Goal: Task Accomplishment & Management: Manage account settings

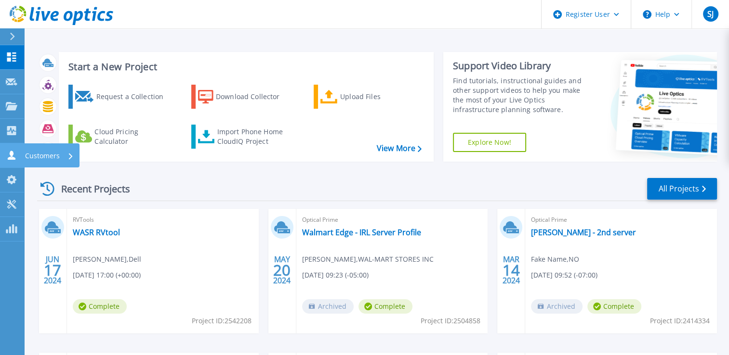
click at [35, 157] on p "Customers" at bounding box center [42, 156] width 35 height 25
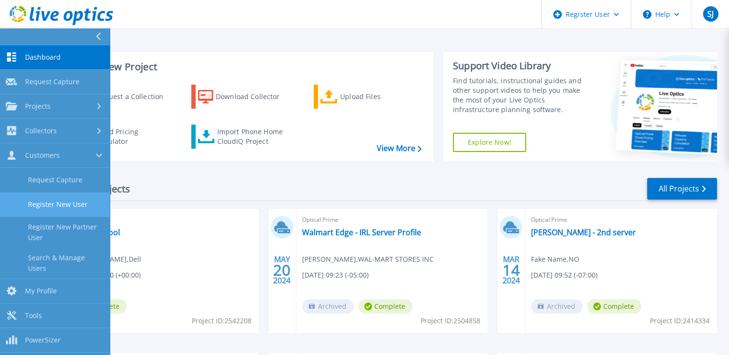
click at [37, 208] on link "Register New User" at bounding box center [55, 205] width 110 height 25
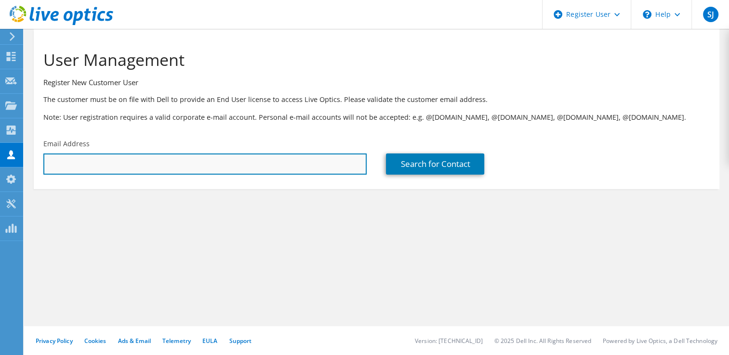
click at [284, 161] on input "text" at bounding box center [204, 164] width 323 height 21
type input "[PERSON_NAME][EMAIL_ADDRESS][PERSON_NAME][DOMAIN_NAME]"
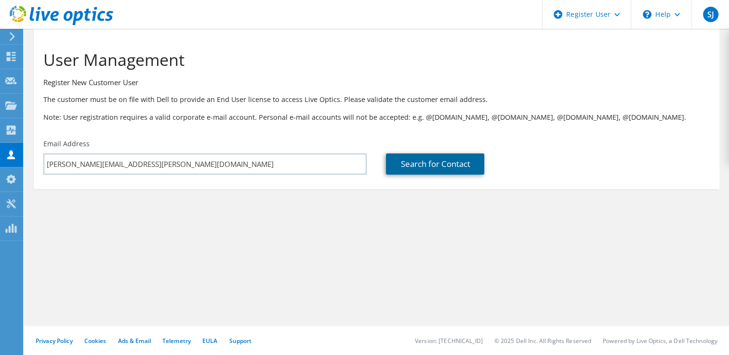
click at [449, 169] on link "Search for Contact" at bounding box center [435, 164] width 98 height 21
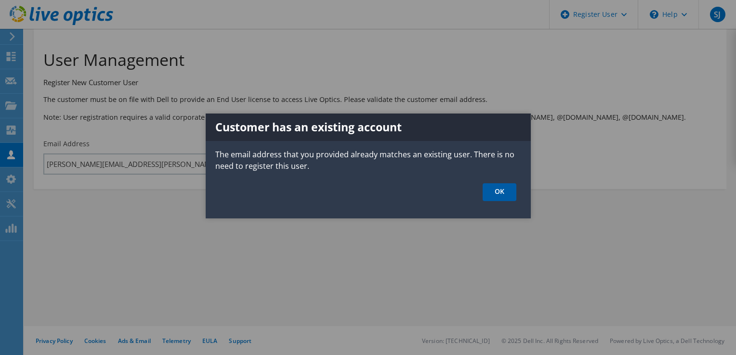
click at [508, 194] on link "OK" at bounding box center [500, 192] width 34 height 18
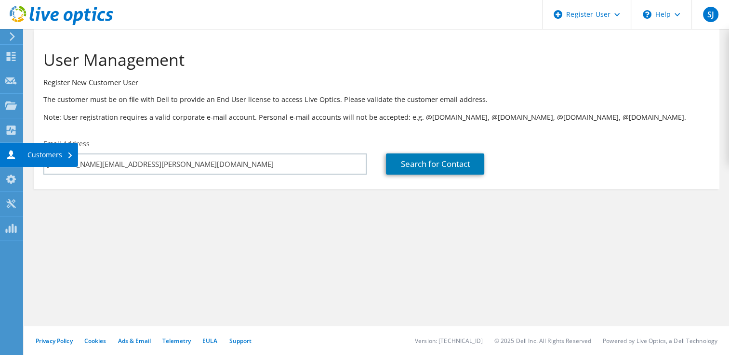
click at [36, 155] on div "Customers" at bounding box center [50, 155] width 55 height 24
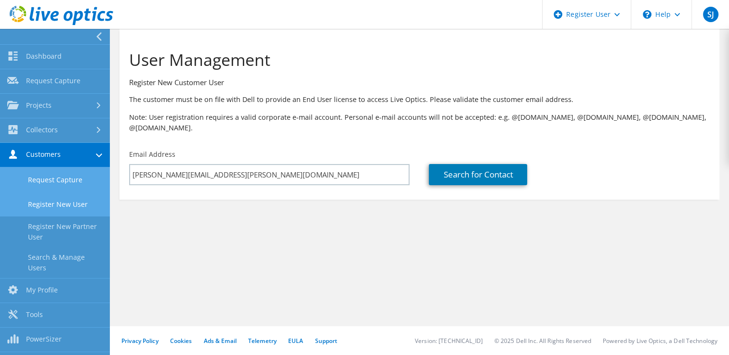
click at [42, 181] on link "Request Capture" at bounding box center [55, 180] width 110 height 25
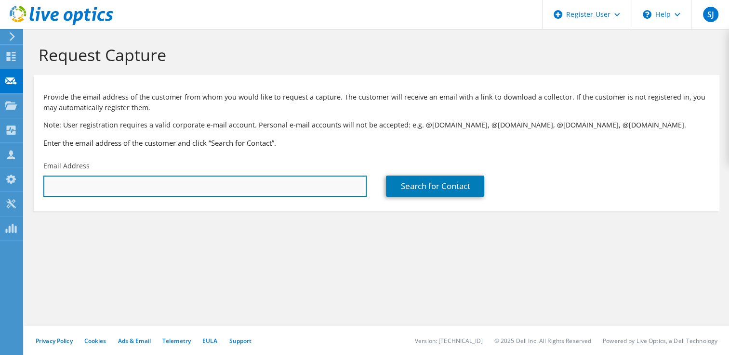
click at [76, 187] on input "text" at bounding box center [204, 186] width 323 height 21
type input "[PERSON_NAME][EMAIL_ADDRESS][PERSON_NAME][DOMAIN_NAME]"
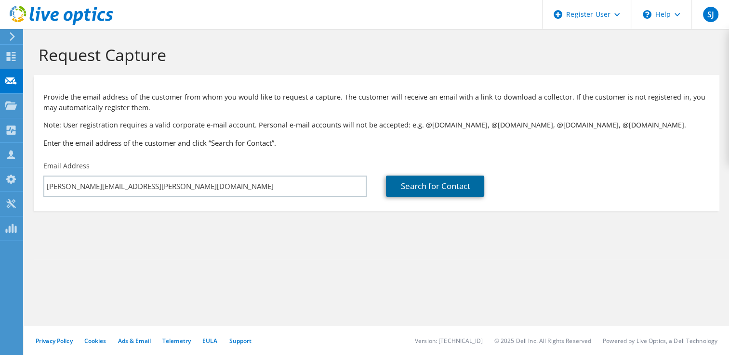
click at [444, 188] on link "Search for Contact" at bounding box center [435, 186] width 98 height 21
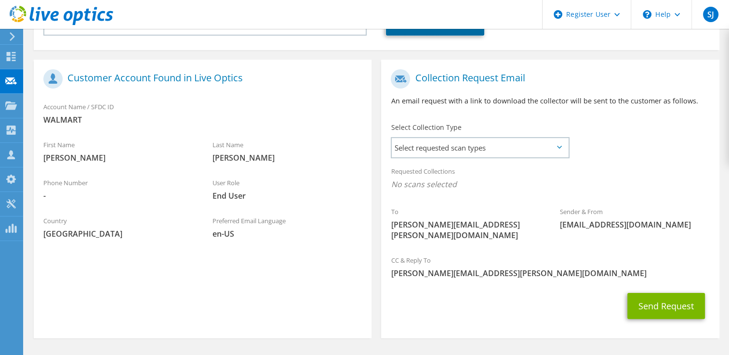
scroll to position [164, 0]
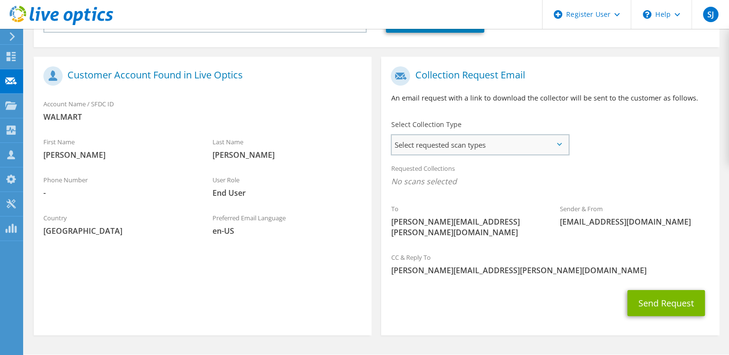
click at [567, 144] on div "Select requested scan types Server Virtualization Optical Prime AWS Nutanix SC" at bounding box center [480, 144] width 178 height 21
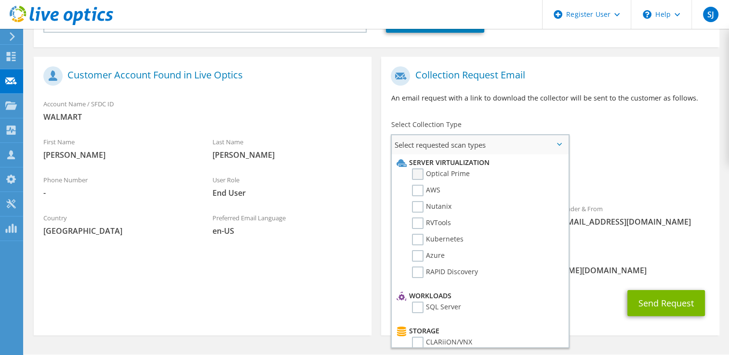
click at [416, 175] on label "Optical Prime" at bounding box center [441, 175] width 58 height 12
click at [0, 0] on input "Optical Prime" at bounding box center [0, 0] width 0 height 0
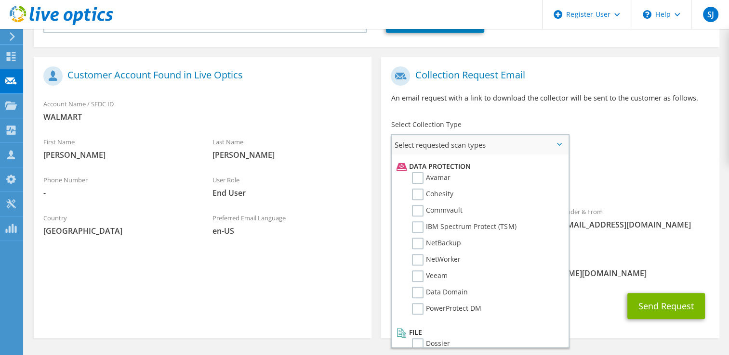
scroll to position [0, 0]
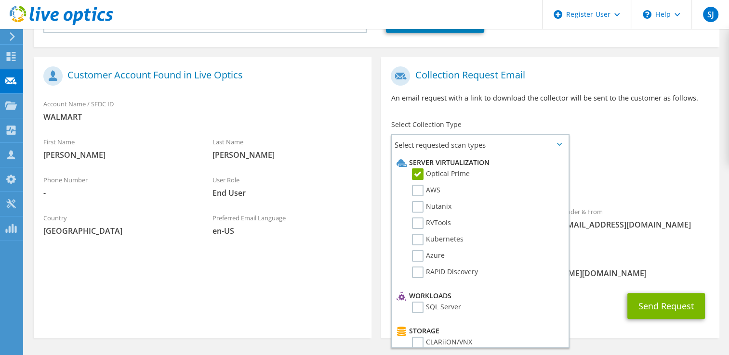
click at [625, 257] on div "CC & Reply To Sejal.Joshi@dell.com" at bounding box center [550, 266] width 338 height 33
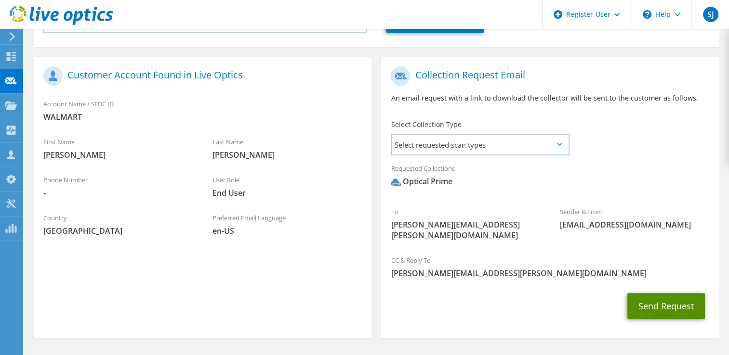
click at [666, 296] on button "Send Request" at bounding box center [666, 306] width 78 height 26
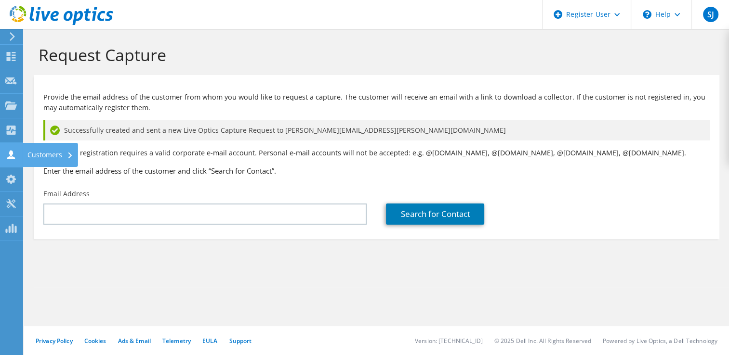
click at [43, 157] on div "Customers" at bounding box center [50, 155] width 55 height 24
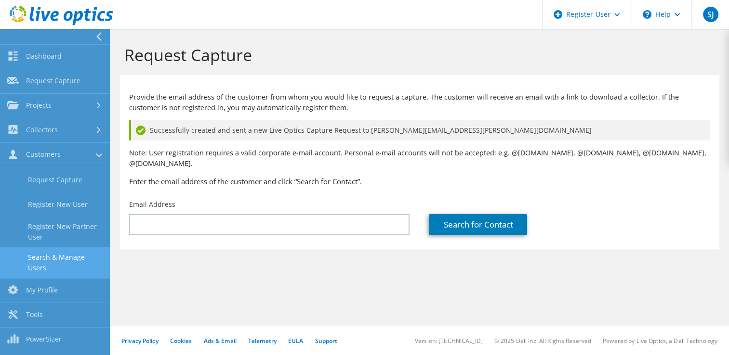
click at [57, 258] on link "Search & Manage Users" at bounding box center [55, 263] width 110 height 31
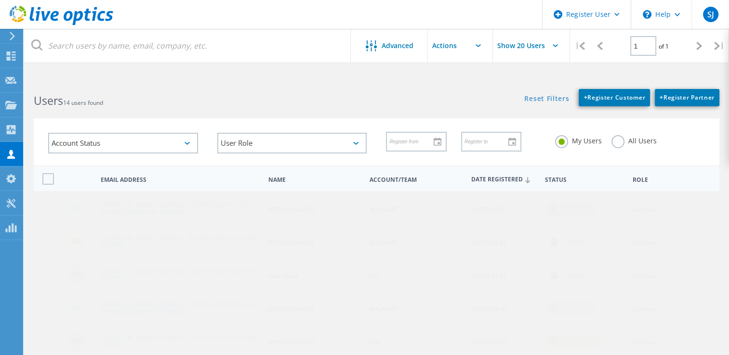
click at [181, 209] on link "[PERSON_NAME][EMAIL_ADDRESS][PERSON_NAME][DOMAIN_NAME]" at bounding box center [180, 209] width 159 height 15
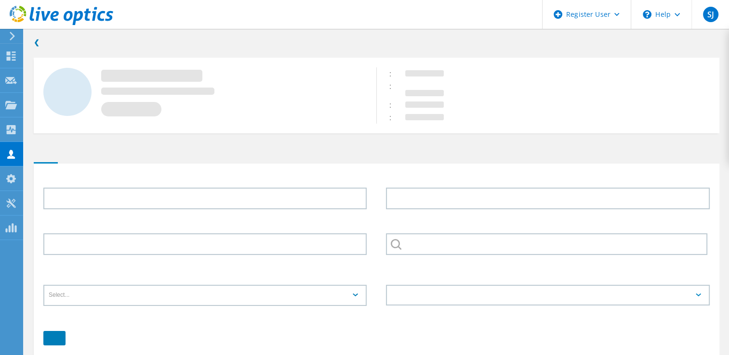
type input "[PERSON_NAME]"
type input "WALMART"
type input "English"
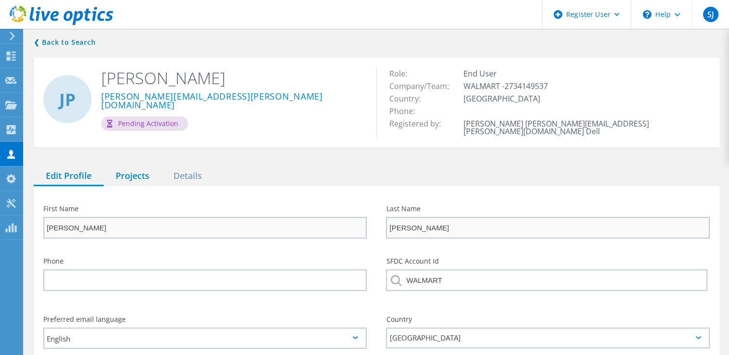
click at [126, 167] on div "Projects" at bounding box center [133, 177] width 58 height 20
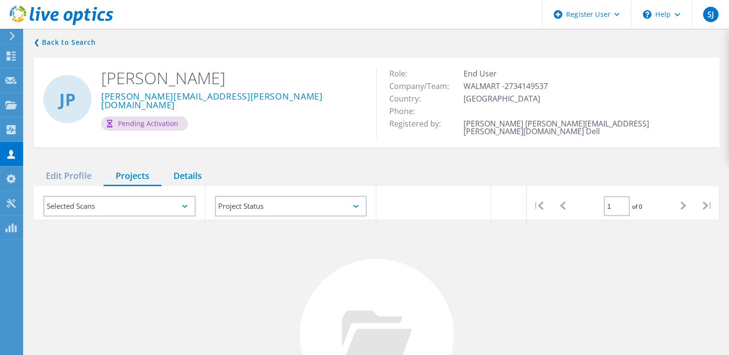
click at [196, 170] on div "Details" at bounding box center [187, 177] width 52 height 20
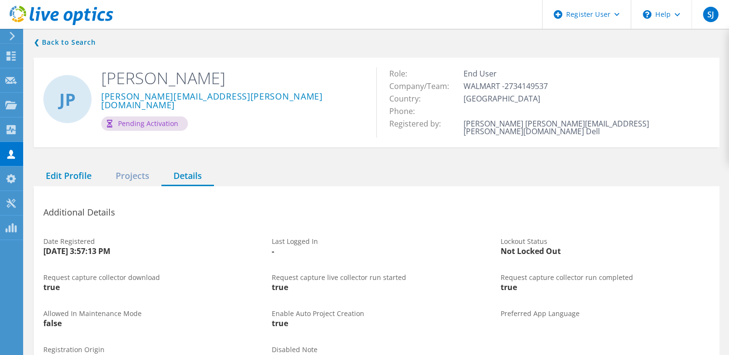
click at [70, 167] on div "Edit Profile" at bounding box center [69, 177] width 70 height 20
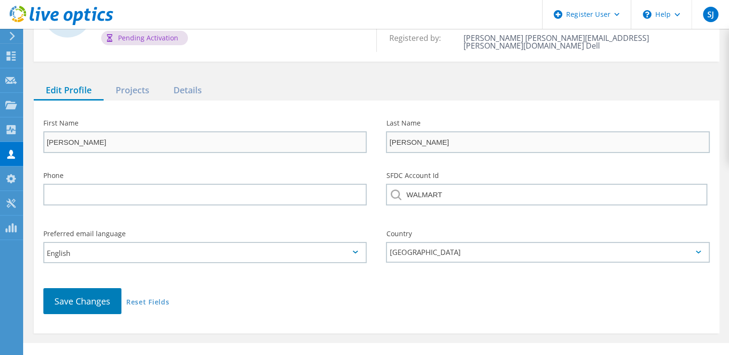
scroll to position [94, 0]
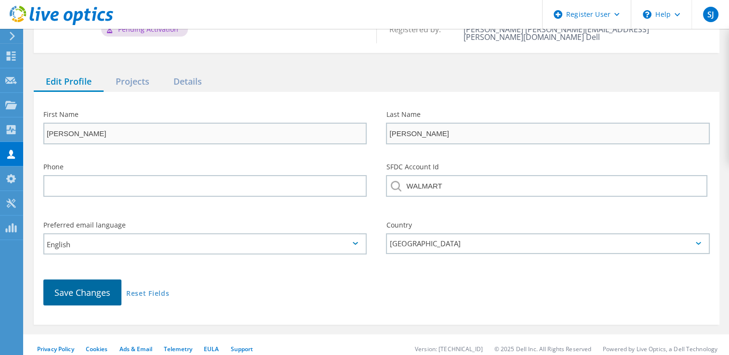
click at [92, 287] on span "Save Changes" at bounding box center [82, 293] width 56 height 12
click at [137, 76] on div "Projects" at bounding box center [133, 82] width 58 height 20
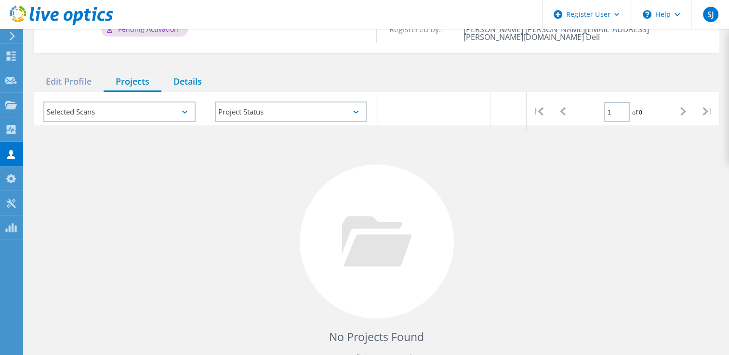
click at [196, 72] on div "Details" at bounding box center [187, 82] width 52 height 20
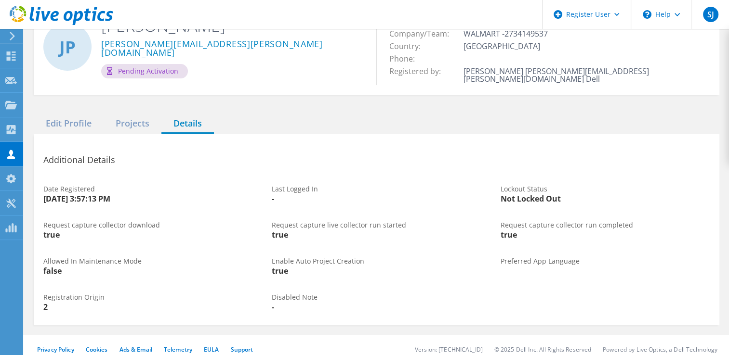
scroll to position [53, 0]
click at [80, 114] on div "Edit Profile" at bounding box center [69, 124] width 70 height 20
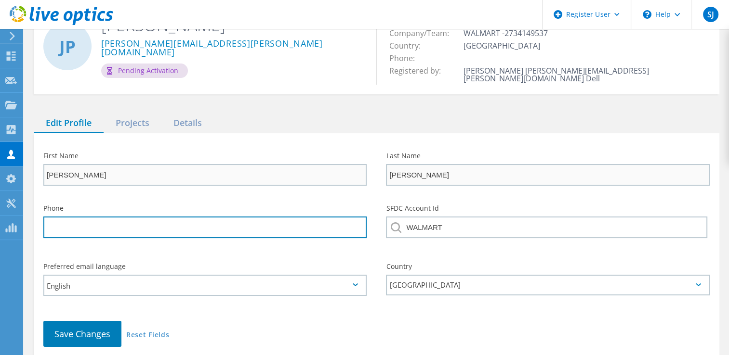
click at [137, 222] on input "tel" at bounding box center [204, 228] width 323 height 22
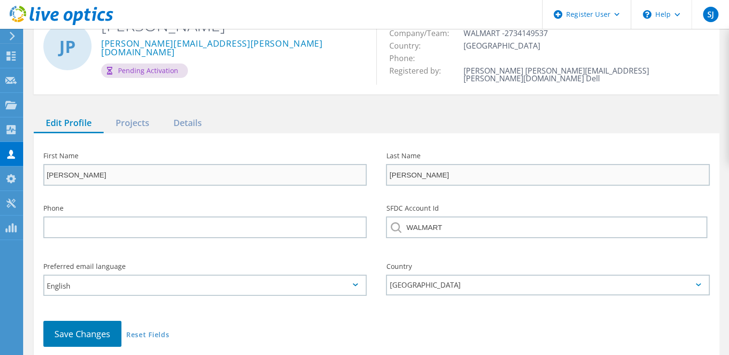
click at [264, 312] on div "Save Changes Reset Fields" at bounding box center [376, 334] width 685 height 45
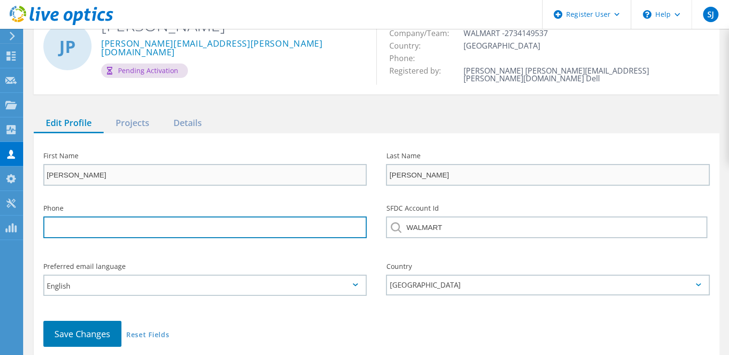
click at [73, 222] on input "tel" at bounding box center [204, 228] width 323 height 22
type input "4798712930"
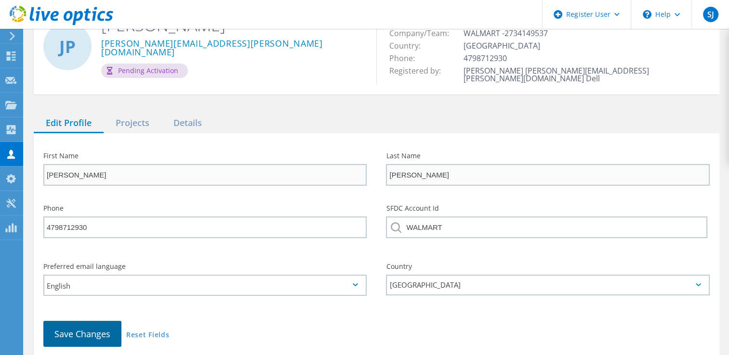
click at [84, 328] on span "Save Changes" at bounding box center [82, 334] width 56 height 12
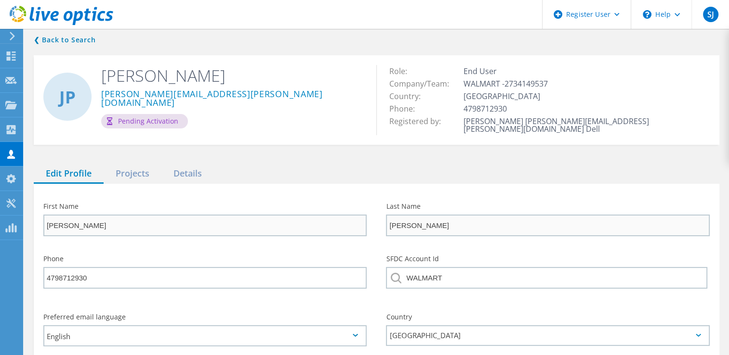
scroll to position [0, 0]
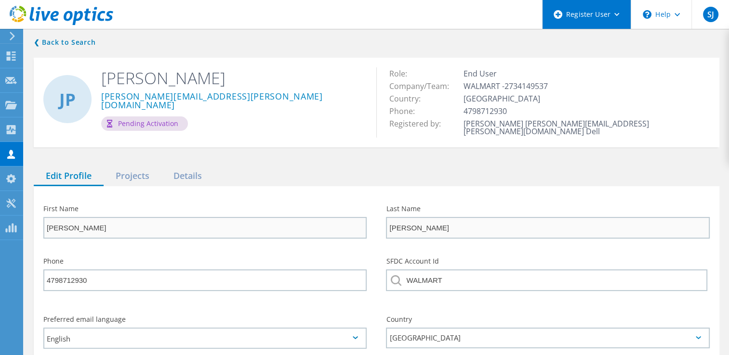
click at [616, 19] on div "Register User" at bounding box center [586, 14] width 88 height 29
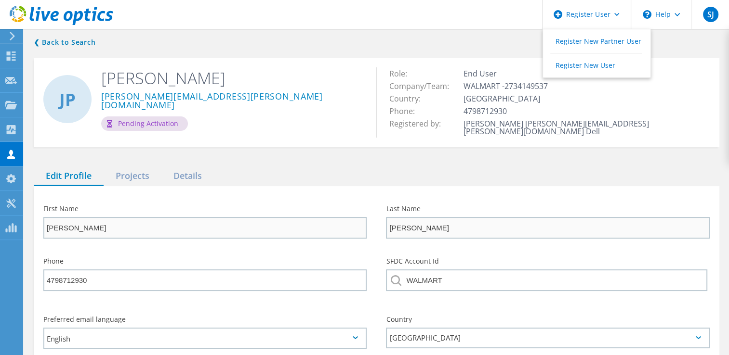
click at [705, 58] on div "Role: End User Company/Team: WALMART -2734149537 Country: [GEOGRAPHIC_DATA] Pho…" at bounding box center [547, 103] width 342 height 90
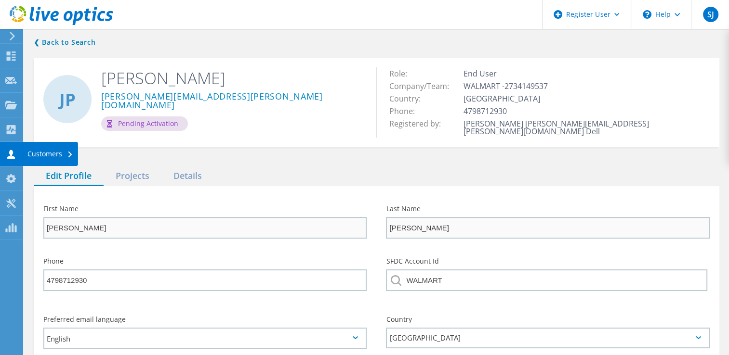
click at [41, 155] on div "Customers" at bounding box center [50, 154] width 46 height 7
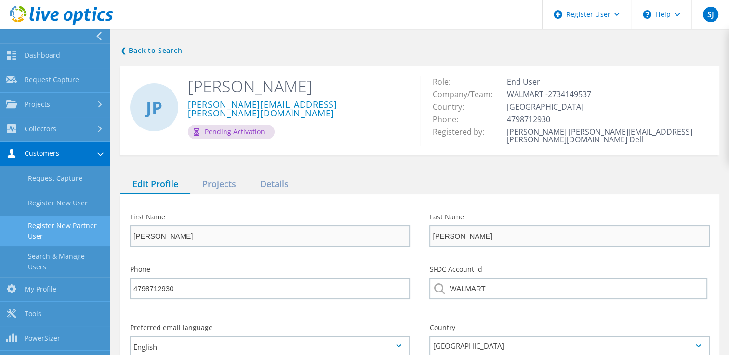
click at [67, 228] on link "Register New Partner User" at bounding box center [55, 231] width 110 height 31
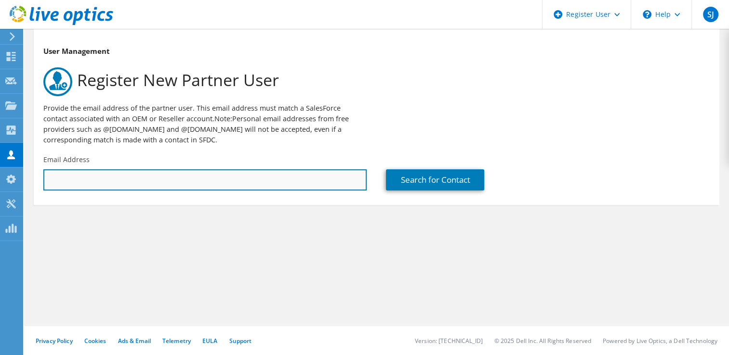
click at [73, 179] on input "text" at bounding box center [204, 180] width 323 height 21
type input "josh.phinney@broadcom.com"
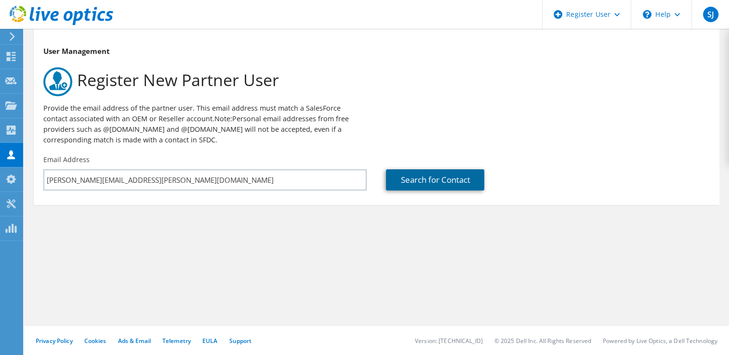
click at [428, 182] on link "Search for Contact" at bounding box center [435, 180] width 98 height 21
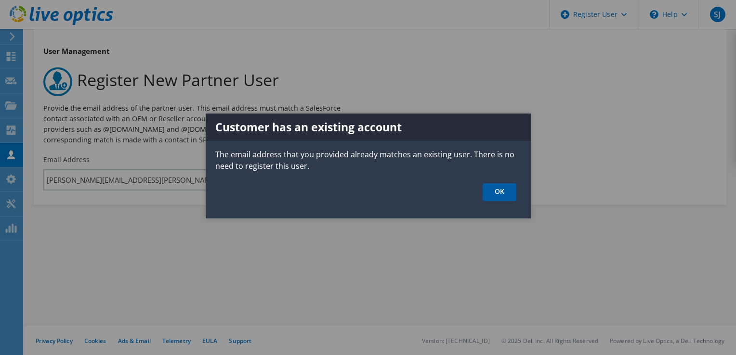
click at [506, 196] on link "OK" at bounding box center [500, 192] width 34 height 18
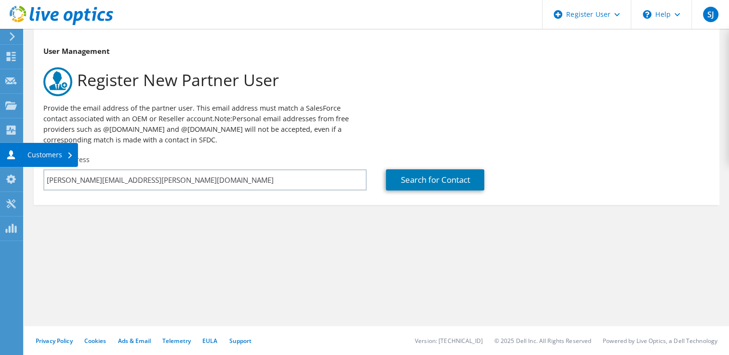
click at [29, 157] on div "Customers" at bounding box center [50, 155] width 55 height 24
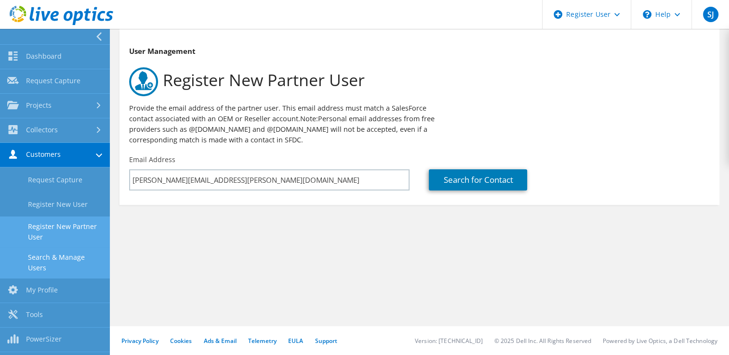
click at [55, 261] on link "Search & Manage Users" at bounding box center [55, 263] width 110 height 31
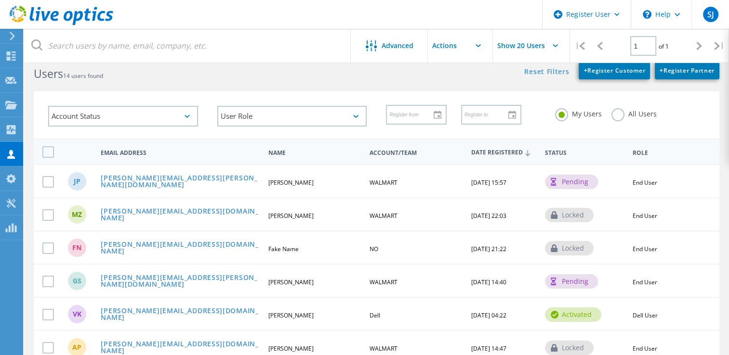
scroll to position [33, 0]
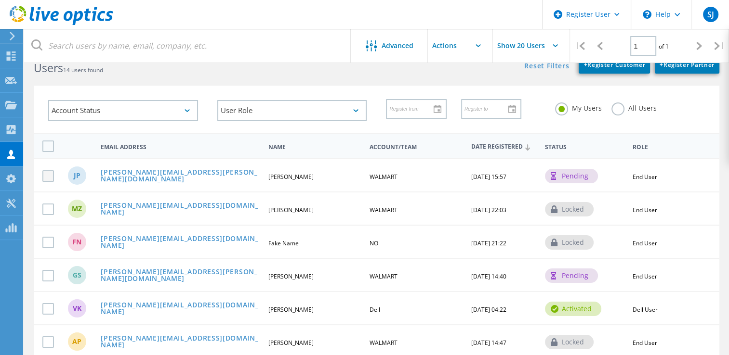
click at [47, 173] on label at bounding box center [49, 176] width 15 height 12
click at [0, 0] on input "checkbox" at bounding box center [0, 0] width 0 height 0
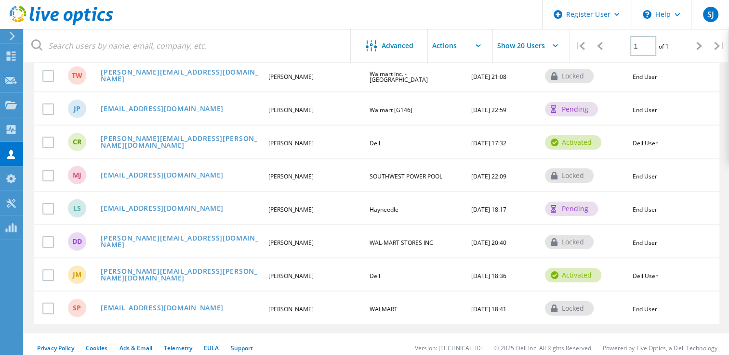
scroll to position [0, 0]
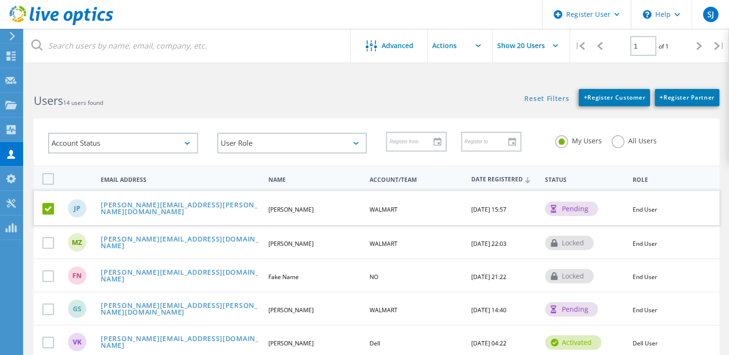
click at [481, 50] on input "text" at bounding box center [476, 46] width 96 height 34
click at [470, 88] on div "Enable Account" at bounding box center [475, 86] width 87 height 9
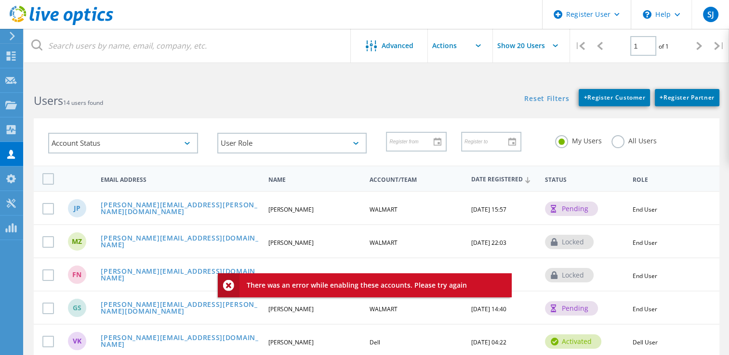
click at [470, 88] on div "Reset Filters + Register Customer + Register Partner Show Filters" at bounding box center [552, 92] width 352 height 27
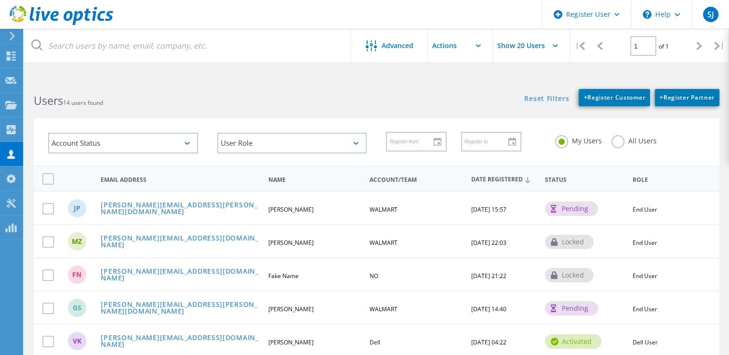
click at [475, 45] on icon at bounding box center [477, 45] width 5 height 3
click at [478, 47] on icon at bounding box center [477, 45] width 5 height 3
click at [447, 47] on input "text" at bounding box center [476, 46] width 96 height 34
click at [338, 92] on div "Users 14 users found" at bounding box center [200, 92] width 352 height 26
click at [164, 206] on link "josh.phinney@broadcom.com" at bounding box center [180, 209] width 159 height 15
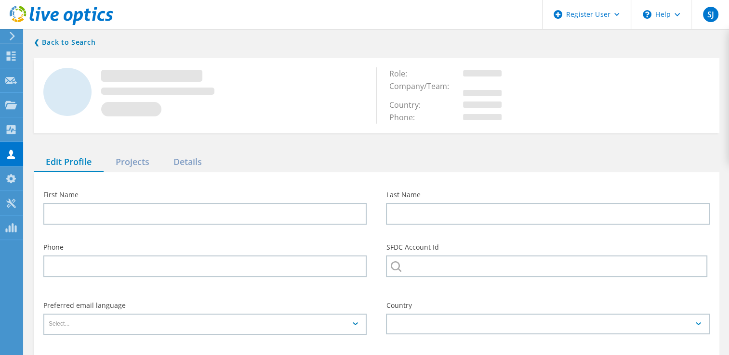
type input "Josh"
type input "Phinney"
type input "4798712930"
type input "WALMART"
type input "English"
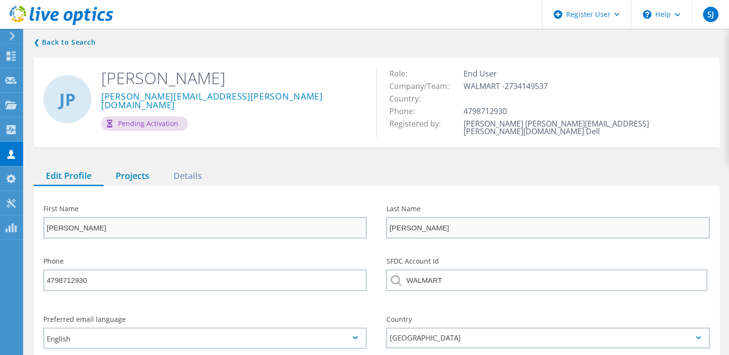
click at [131, 172] on div "Projects" at bounding box center [133, 177] width 58 height 20
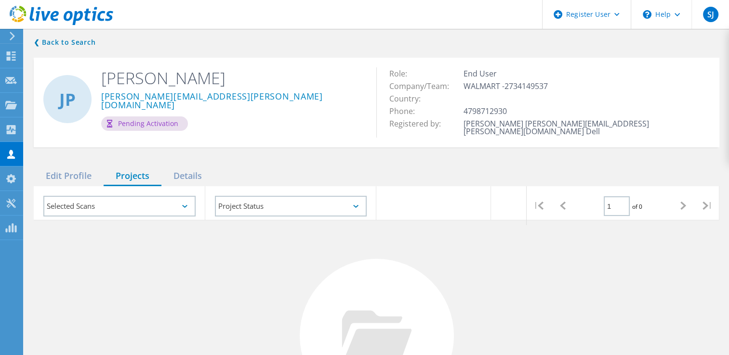
click at [183, 202] on div "Selected Scans" at bounding box center [119, 206] width 152 height 21
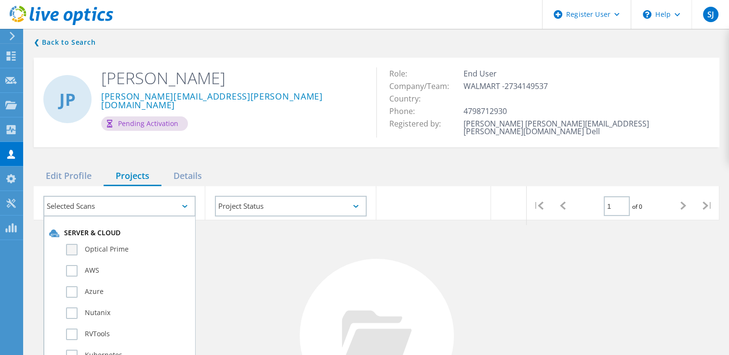
click at [72, 244] on label "Optical Prime" at bounding box center [128, 250] width 124 height 12
click at [0, 0] on input "Optical Prime" at bounding box center [0, 0] width 0 height 0
click at [308, 246] on div "No Projects Found Try refining your search." at bounding box center [376, 345] width 685 height 249
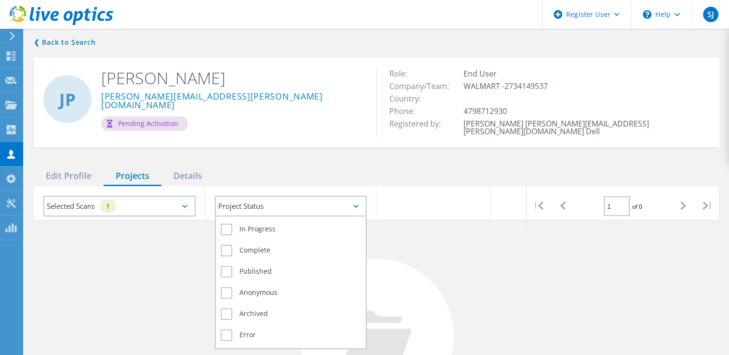
click at [354, 202] on div "Project Status" at bounding box center [291, 206] width 152 height 21
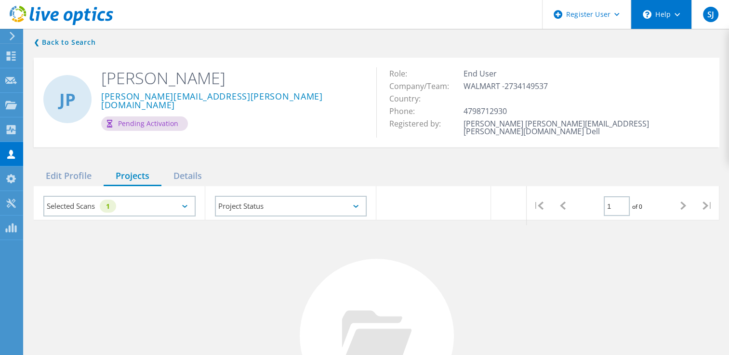
click at [655, 18] on div "\n Help" at bounding box center [660, 14] width 61 height 29
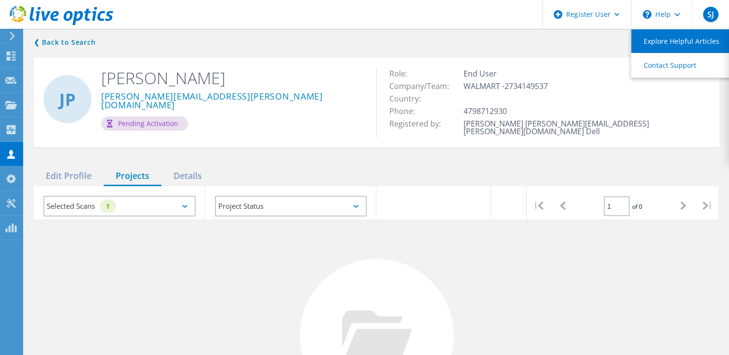
click at [658, 40] on link "Explore Helpful Articles" at bounding box center [684, 41] width 107 height 24
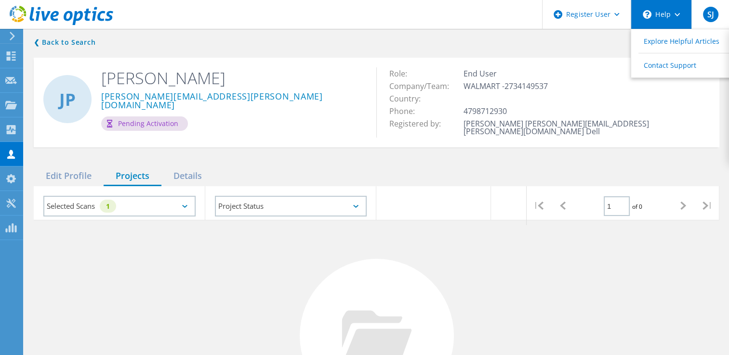
click at [647, 13] on icon "\n" at bounding box center [646, 14] width 9 height 9
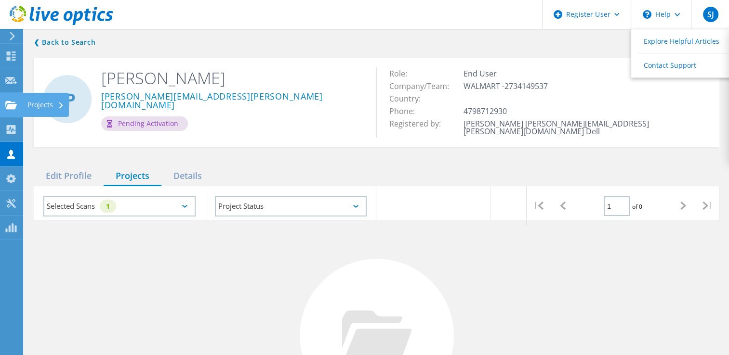
click at [26, 105] on div "Projects" at bounding box center [46, 105] width 46 height 24
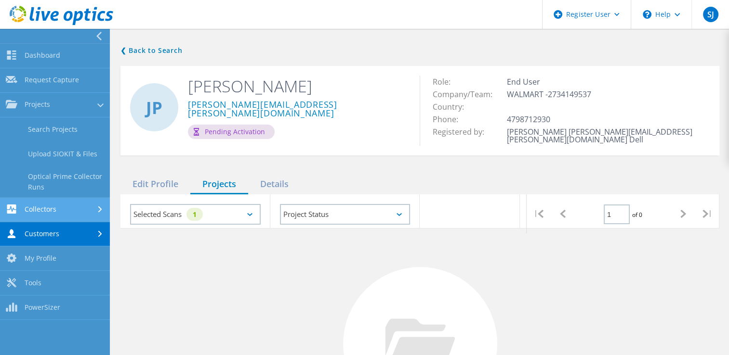
click at [44, 210] on link "Collectors" at bounding box center [55, 210] width 110 height 25
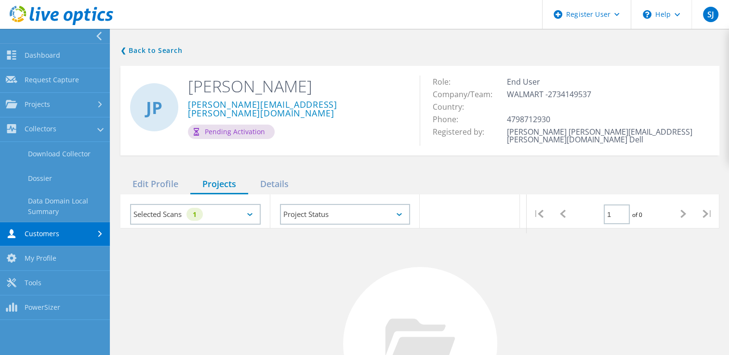
click at [37, 235] on link "Customers" at bounding box center [55, 234] width 110 height 25
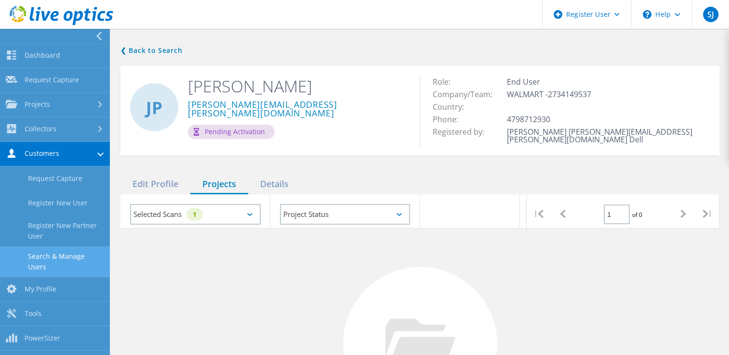
click at [68, 259] on link "Search & Manage Users" at bounding box center [55, 262] width 110 height 31
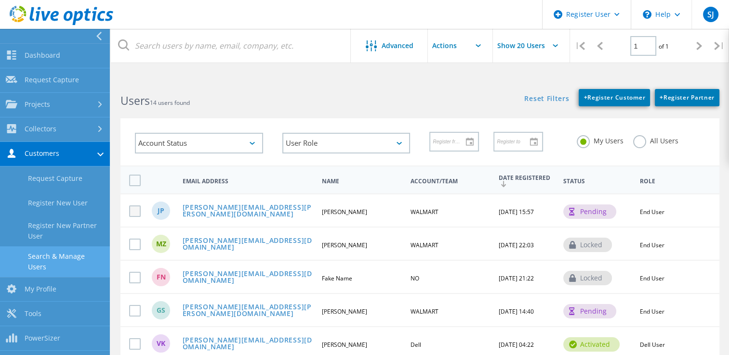
click at [131, 213] on label at bounding box center [136, 212] width 15 height 12
click at [0, 0] on input "checkbox" at bounding box center [0, 0] width 0 height 0
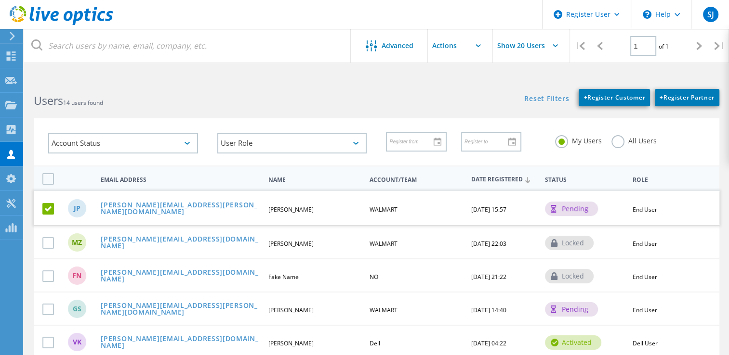
click at [478, 51] on input "text" at bounding box center [476, 46] width 96 height 34
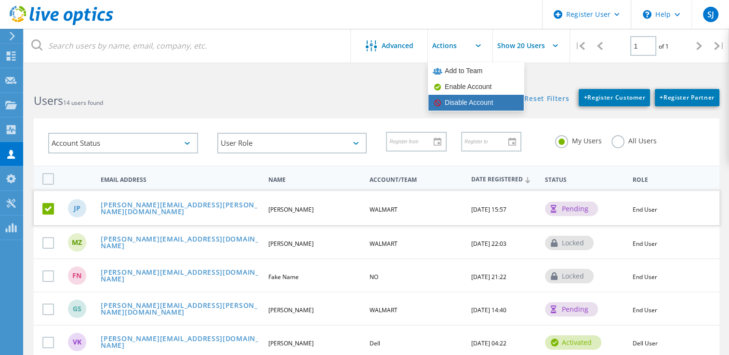
click at [455, 104] on div "Disable Account" at bounding box center [475, 102] width 87 height 9
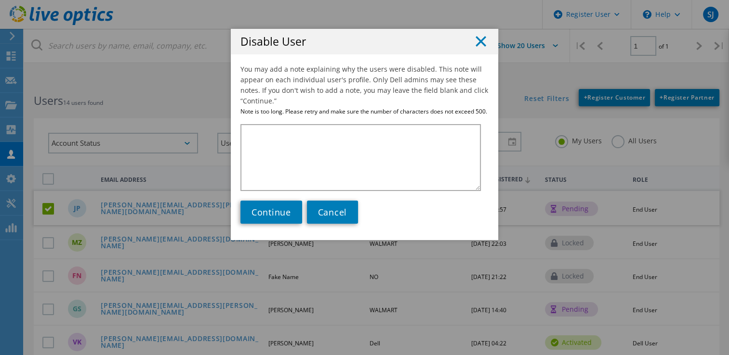
click at [480, 39] on icon at bounding box center [480, 41] width 11 height 11
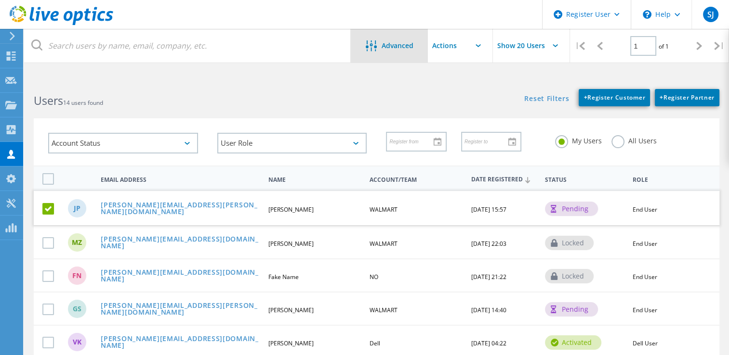
click at [392, 54] on div "Advanced" at bounding box center [389, 46] width 77 height 34
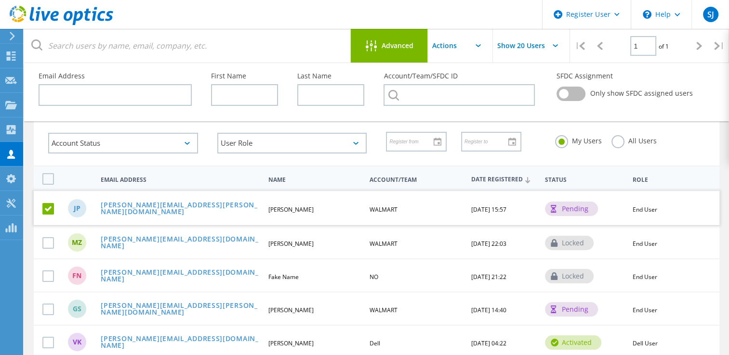
click at [392, 54] on div "Advanced" at bounding box center [389, 46] width 77 height 34
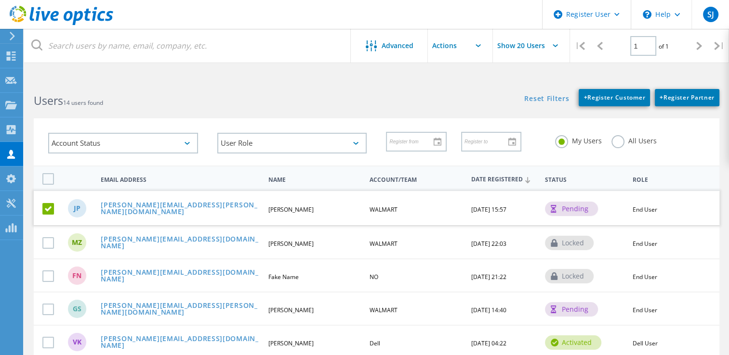
click at [480, 43] on input "text" at bounding box center [476, 46] width 96 height 34
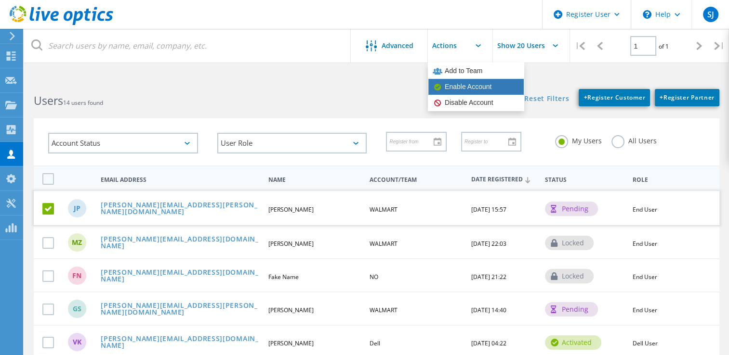
click at [458, 87] on div "Enable Account" at bounding box center [475, 86] width 87 height 9
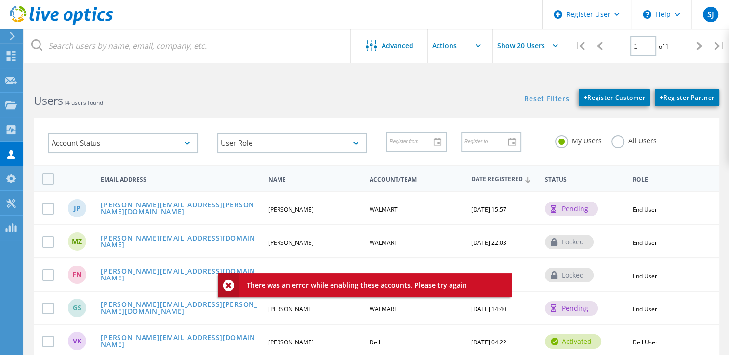
click at [458, 87] on div "Reset Filters + Register Customer + Register Partner Show Filters" at bounding box center [552, 92] width 352 height 27
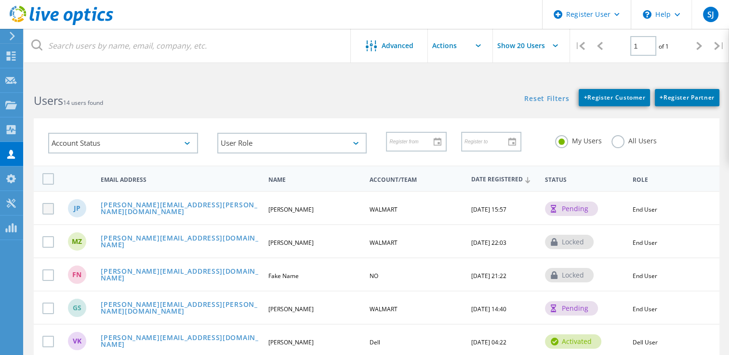
click at [48, 208] on label at bounding box center [49, 209] width 15 height 12
click at [0, 0] on input "checkbox" at bounding box center [0, 0] width 0 height 0
click at [479, 48] on input "text" at bounding box center [476, 46] width 96 height 34
click at [468, 88] on div "Enable Account" at bounding box center [475, 86] width 87 height 9
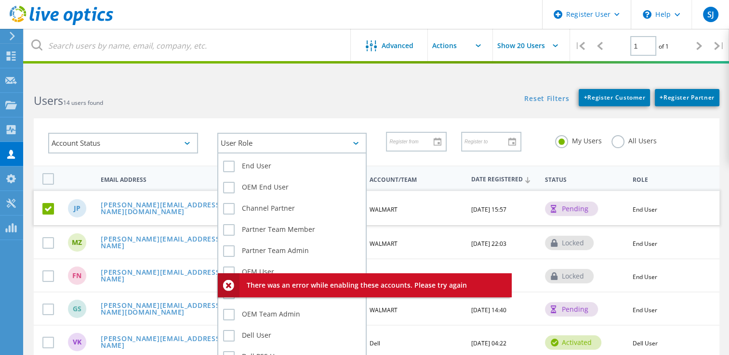
click at [335, 133] on div "User Role" at bounding box center [292, 143] width 150 height 21
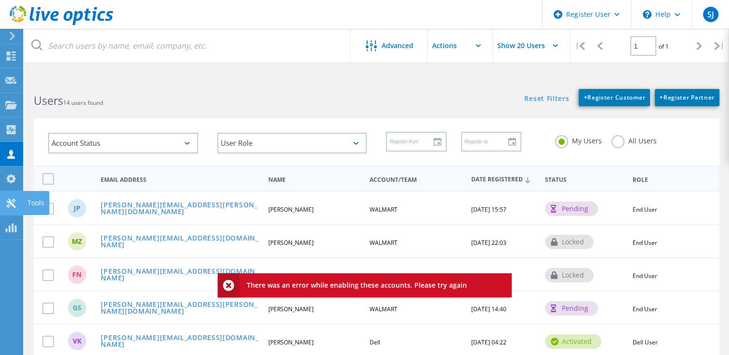
click at [9, 202] on use at bounding box center [10, 203] width 9 height 9
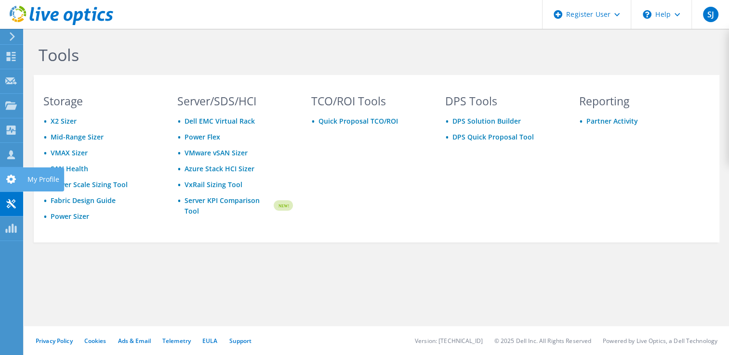
click at [37, 180] on div "My Profile" at bounding box center [43, 180] width 41 height 24
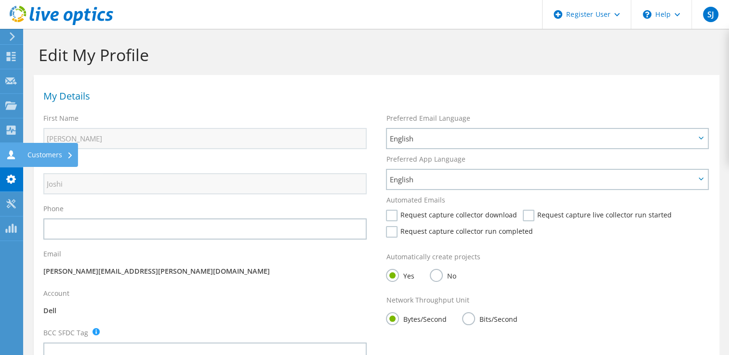
click at [48, 152] on div "Customers" at bounding box center [50, 155] width 55 height 24
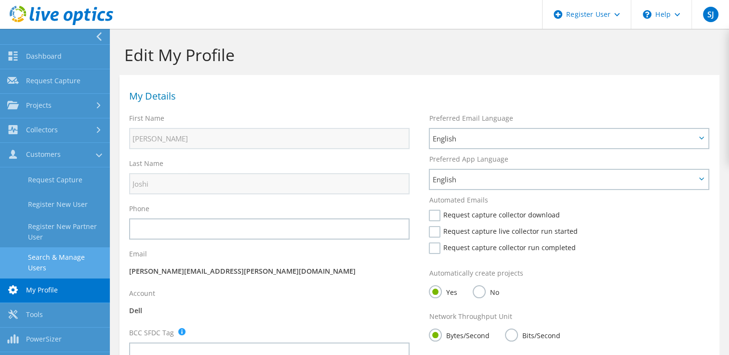
click at [57, 257] on link "Search & Manage Users" at bounding box center [55, 263] width 110 height 31
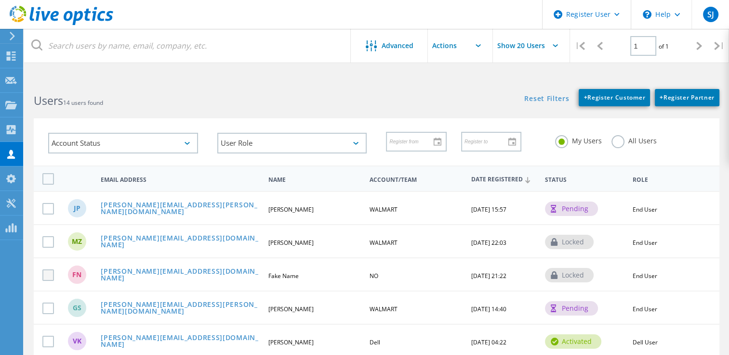
click at [50, 274] on label at bounding box center [49, 276] width 15 height 12
click at [0, 0] on input "checkbox" at bounding box center [0, 0] width 0 height 0
click at [477, 49] on input "text" at bounding box center [476, 46] width 96 height 34
click at [321, 97] on h2 "Users 14 users found" at bounding box center [200, 101] width 333 height 16
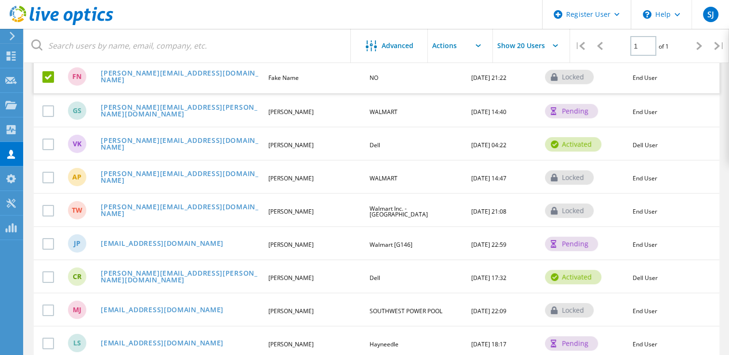
scroll to position [202, 0]
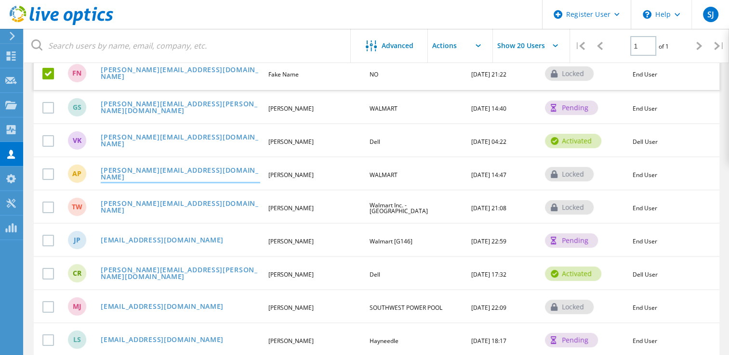
click at [133, 168] on link "Adam.Prince@walmart.com" at bounding box center [180, 174] width 159 height 15
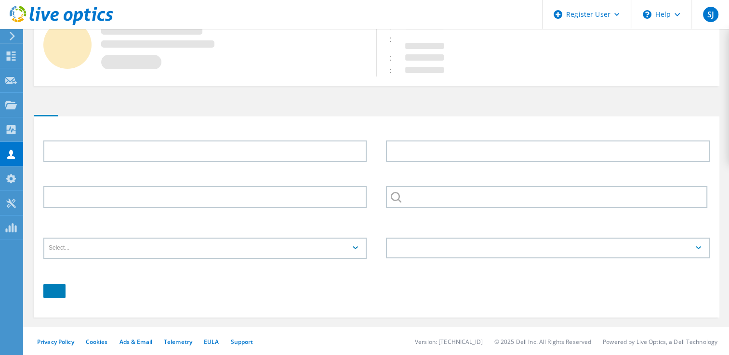
scroll to position [94, 0]
type input "Adam"
type input "Prince"
type input "14699315522"
type input "WALMART"
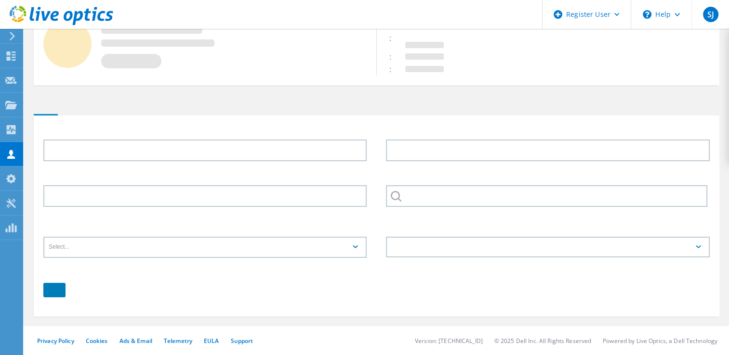
type input "English"
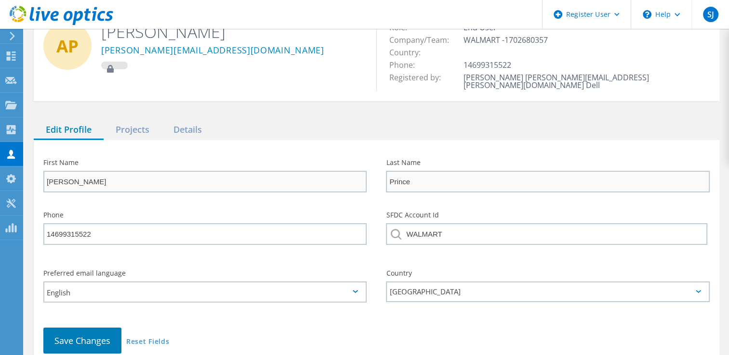
scroll to position [0, 0]
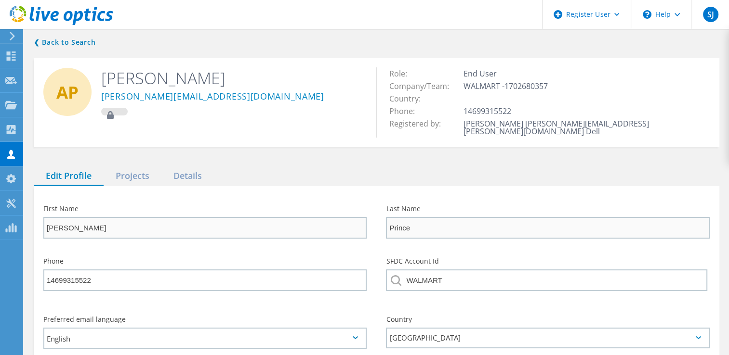
click at [111, 117] on icon at bounding box center [110, 115] width 7 height 8
click at [121, 111] on div at bounding box center [114, 112] width 26 height 8
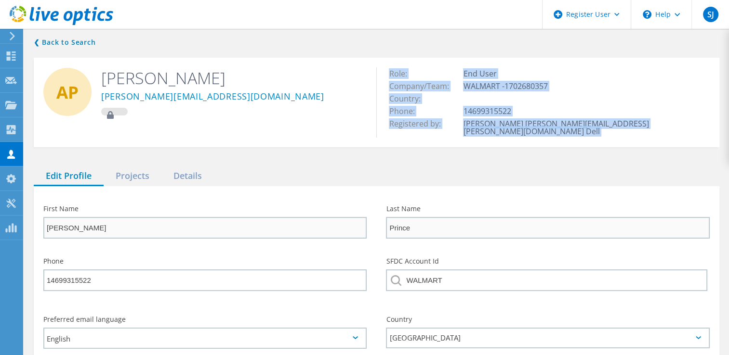
click at [121, 111] on div at bounding box center [114, 112] width 26 height 8
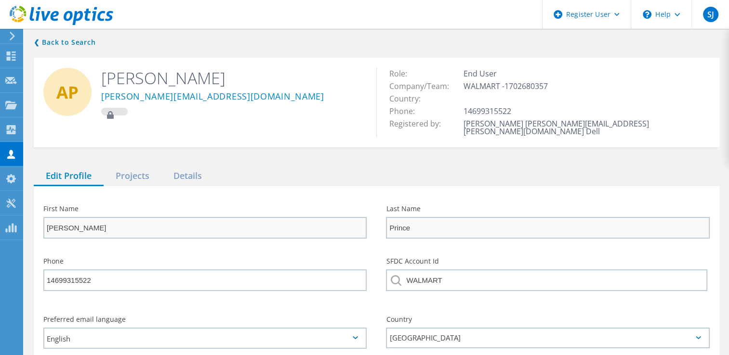
drag, startPoint x: 121, startPoint y: 111, endPoint x: 186, endPoint y: 107, distance: 65.1
click at [186, 107] on div "Adam.Prince@walmart.com" at bounding box center [231, 98] width 261 height 19
click at [111, 112] on icon at bounding box center [110, 115] width 7 height 8
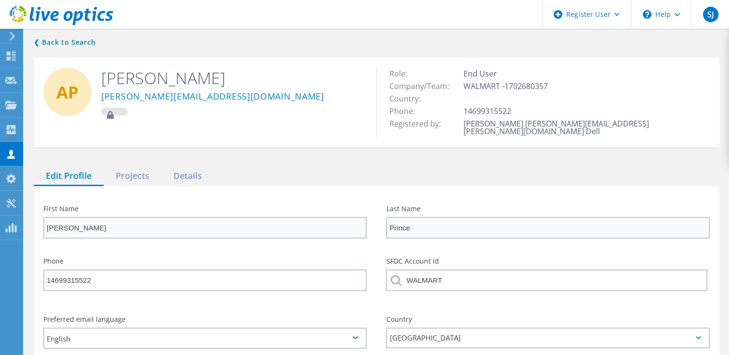
click at [109, 116] on icon at bounding box center [110, 115] width 7 height 8
click at [136, 170] on div "Projects" at bounding box center [133, 177] width 58 height 20
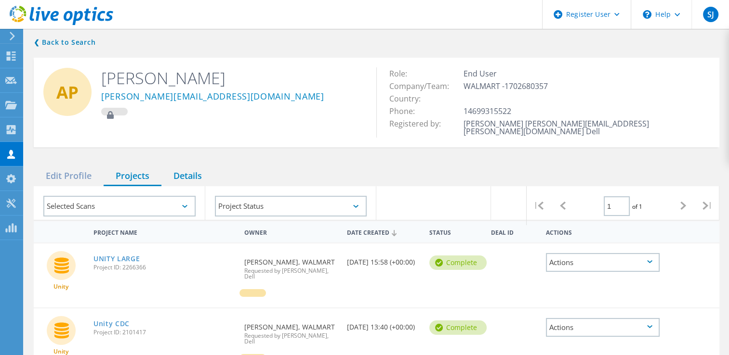
click at [189, 170] on div "Details" at bounding box center [187, 177] width 52 height 20
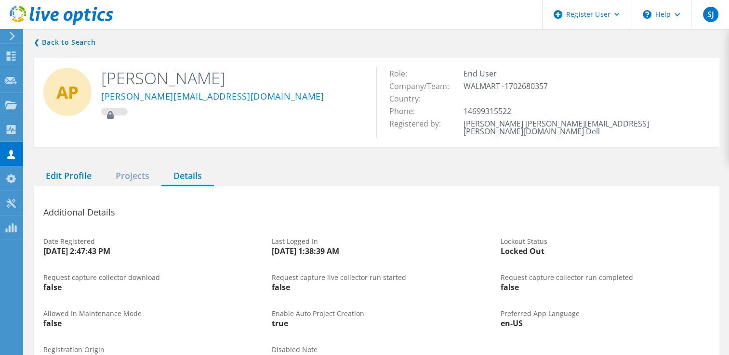
click at [73, 169] on div "Edit Profile" at bounding box center [69, 177] width 70 height 20
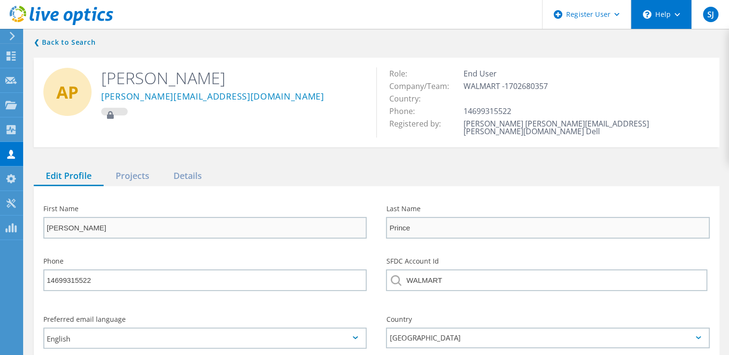
click at [675, 15] on icon at bounding box center [676, 14] width 5 height 3
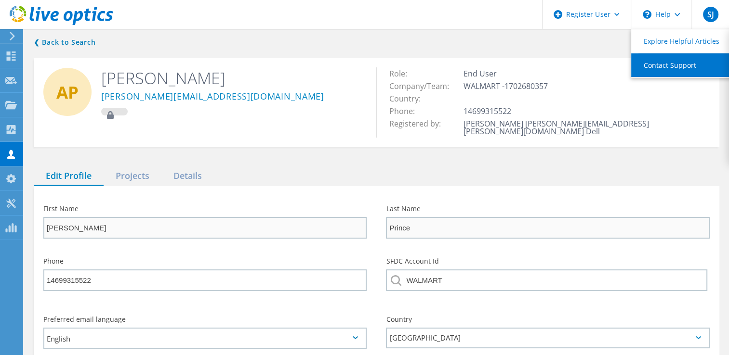
click at [665, 66] on link "Contact Support" at bounding box center [684, 65] width 107 height 24
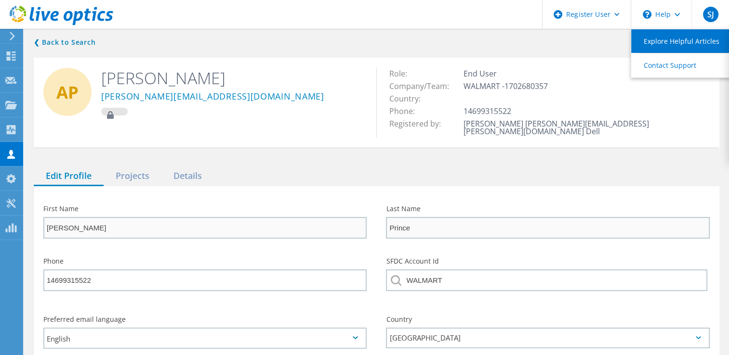
click at [676, 44] on link "Explore Helpful Articles" at bounding box center [684, 41] width 107 height 24
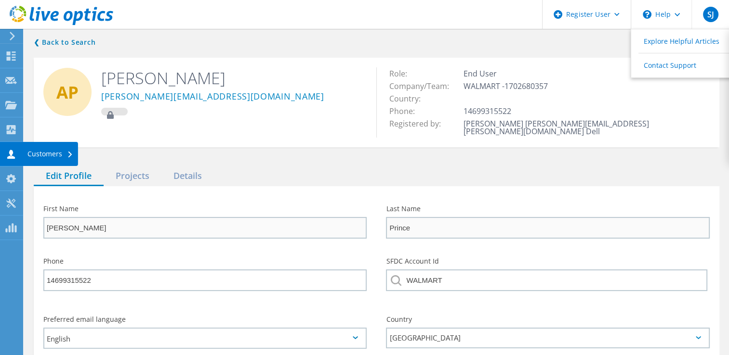
click at [48, 155] on div "Customers" at bounding box center [50, 154] width 46 height 7
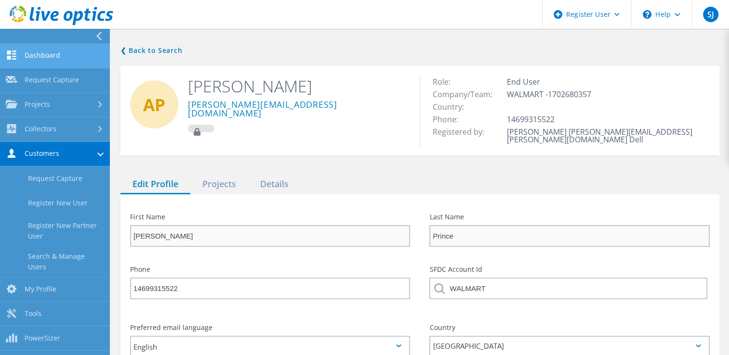
click at [44, 57] on link "Dashboard" at bounding box center [55, 56] width 110 height 25
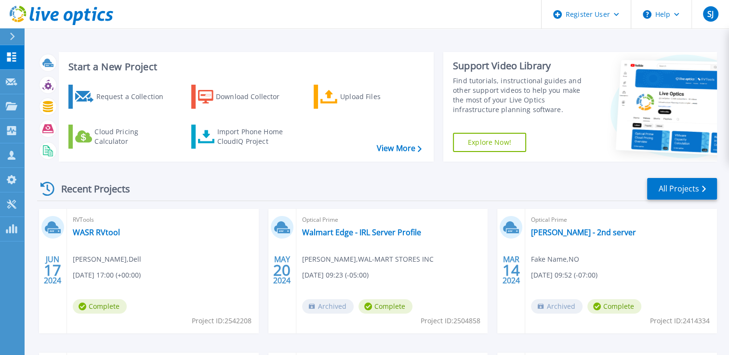
click at [21, 15] on icon at bounding box center [62, 16] width 104 height 20
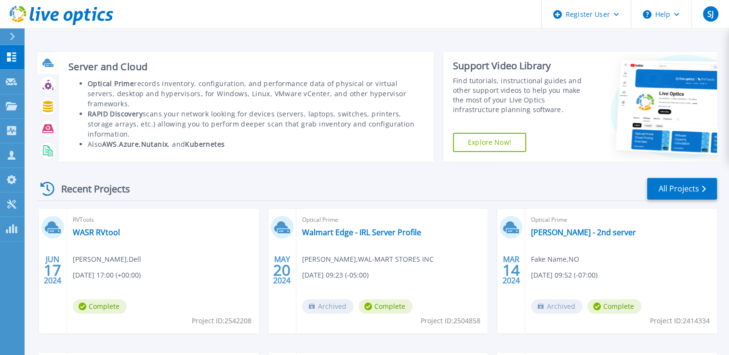
click at [46, 63] on icon at bounding box center [47, 62] width 10 height 7
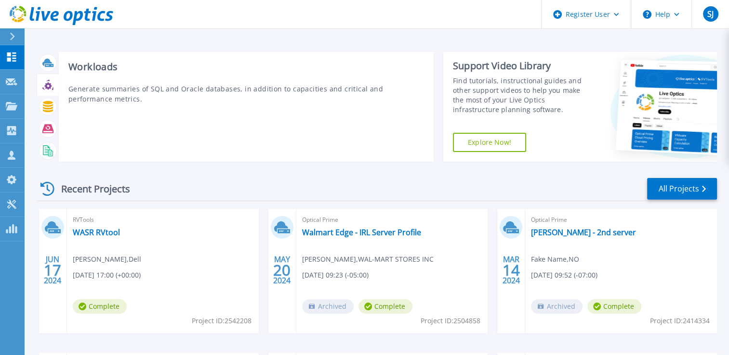
click at [48, 89] on icon at bounding box center [47, 85] width 7 height 7
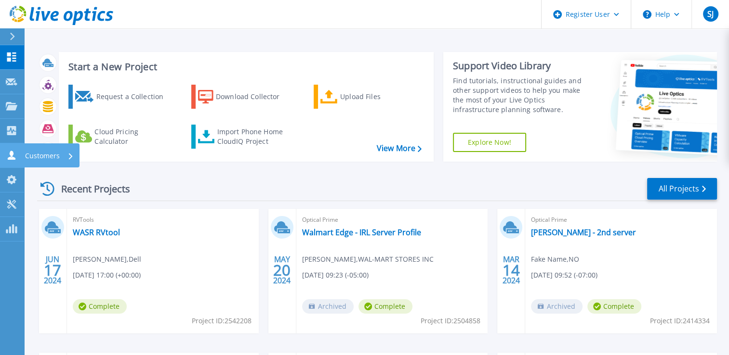
click at [34, 159] on p "Customers" at bounding box center [42, 156] width 35 height 25
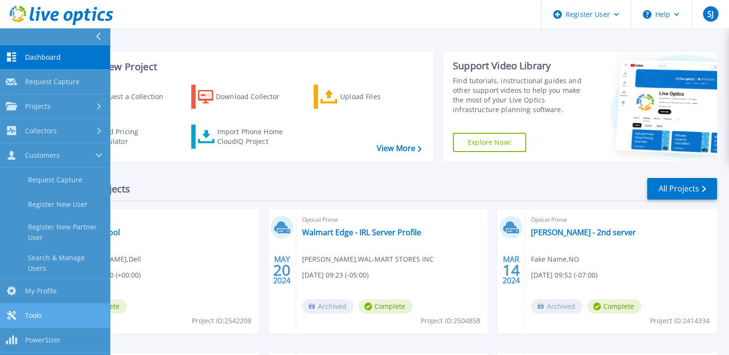
click at [47, 310] on link "Tools Tools" at bounding box center [55, 316] width 110 height 25
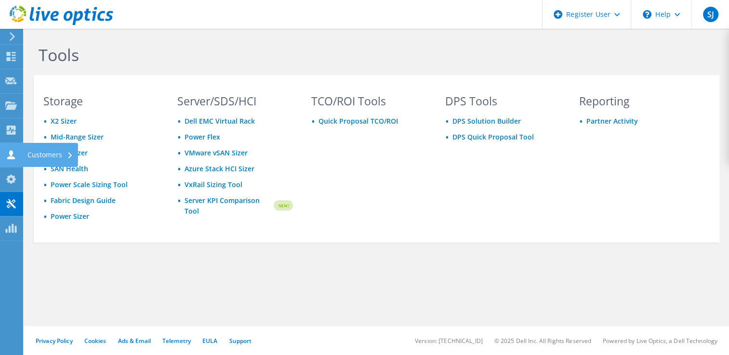
click at [10, 156] on use at bounding box center [11, 154] width 8 height 9
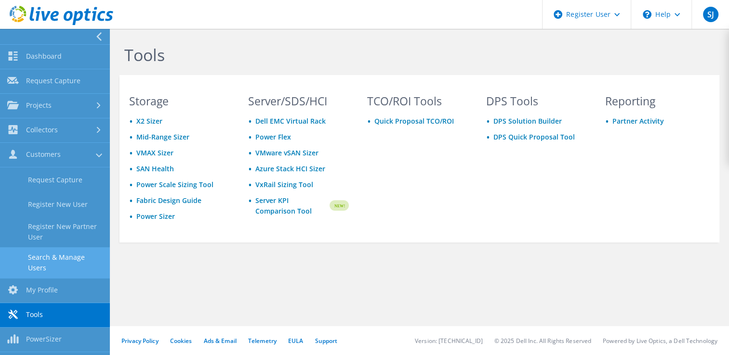
click at [35, 261] on link "Search & Manage Users" at bounding box center [55, 263] width 110 height 31
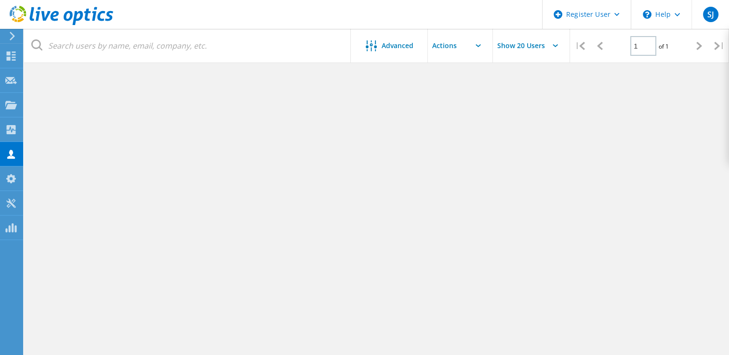
scroll to position [149, 0]
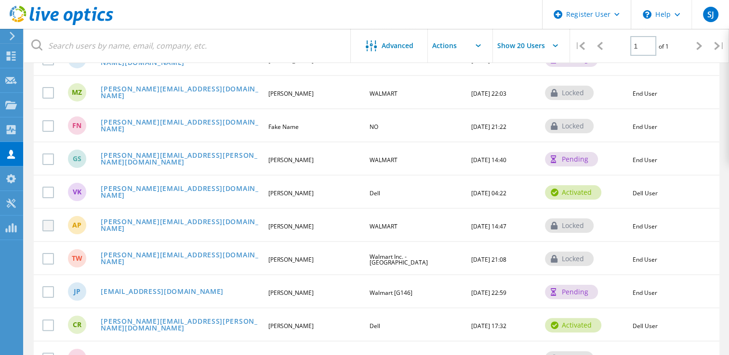
click at [50, 225] on label at bounding box center [49, 226] width 15 height 12
click at [0, 0] on input "checkbox" at bounding box center [0, 0] width 0 height 0
click at [579, 227] on div "locked" at bounding box center [569, 226] width 49 height 14
click at [564, 225] on div "locked" at bounding box center [569, 226] width 49 height 14
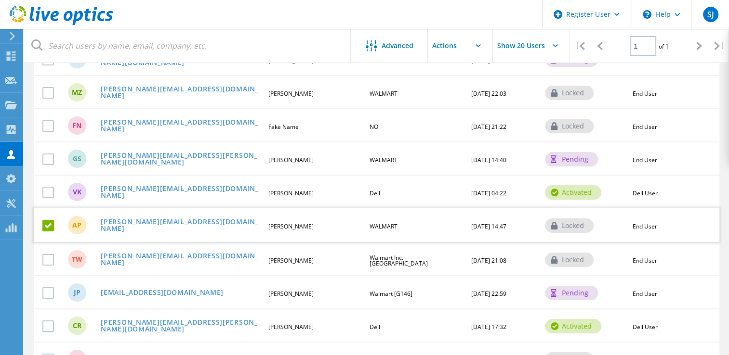
click at [564, 225] on div "locked" at bounding box center [569, 226] width 49 height 14
drag, startPoint x: 564, startPoint y: 225, endPoint x: 613, endPoint y: 222, distance: 48.7
click at [613, 225] on div "locked" at bounding box center [584, 225] width 89 height 1
click at [149, 222] on link "[PERSON_NAME][EMAIL_ADDRESS][DOMAIN_NAME]" at bounding box center [180, 226] width 159 height 15
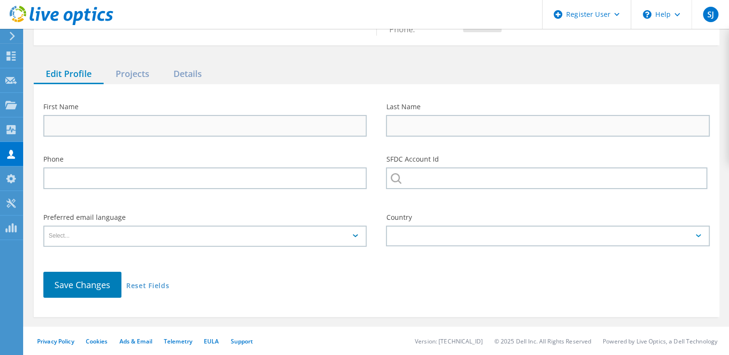
type input "[PERSON_NAME]"
type input "Prince"
type input "14699315522"
type input "WALMART"
type input "English"
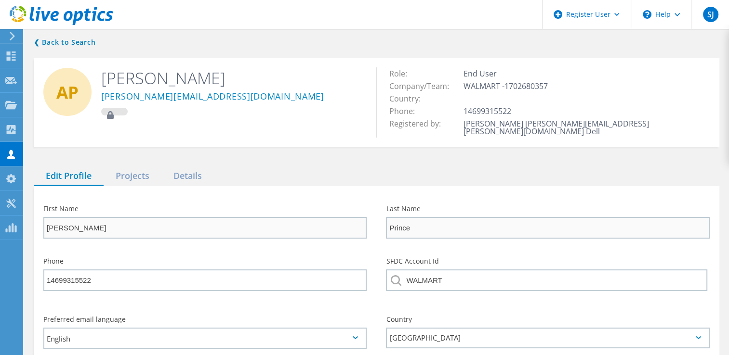
click at [116, 112] on div at bounding box center [114, 112] width 26 height 8
click at [134, 170] on div "Projects" at bounding box center [133, 177] width 58 height 20
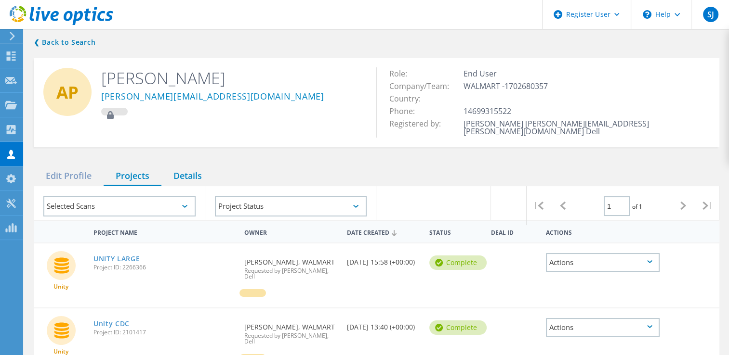
click at [187, 169] on div "Details" at bounding box center [187, 177] width 52 height 20
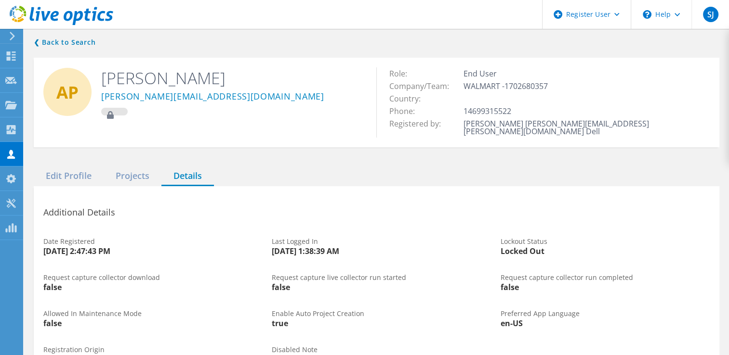
scroll to position [53, 0]
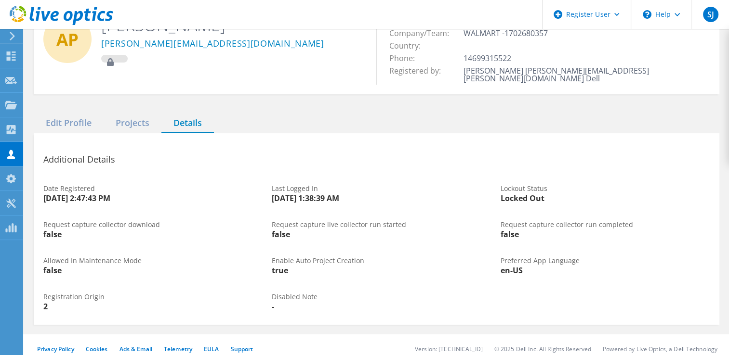
drag, startPoint x: 10, startPoint y: 154, endPoint x: 237, endPoint y: 172, distance: 228.5
click at [237, 176] on div "Date Registered [DATE] 2:47:43 PM" at bounding box center [148, 194] width 228 height 36
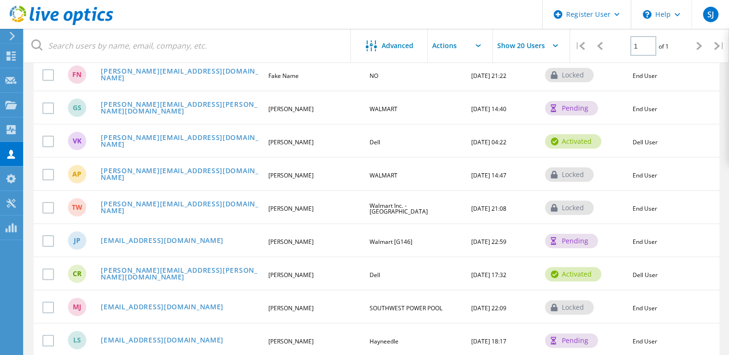
scroll to position [13, 0]
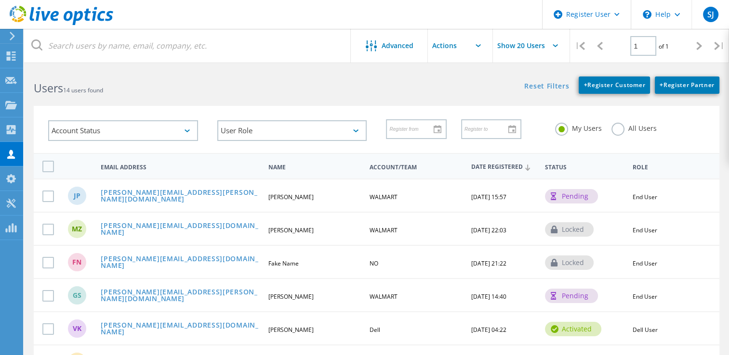
click at [296, 196] on span "[PERSON_NAME]" at bounding box center [290, 197] width 45 height 8
click at [47, 196] on label at bounding box center [49, 197] width 15 height 12
click at [0, 0] on input "checkbox" at bounding box center [0, 0] width 0 height 0
click at [480, 47] on input "text" at bounding box center [476, 46] width 96 height 34
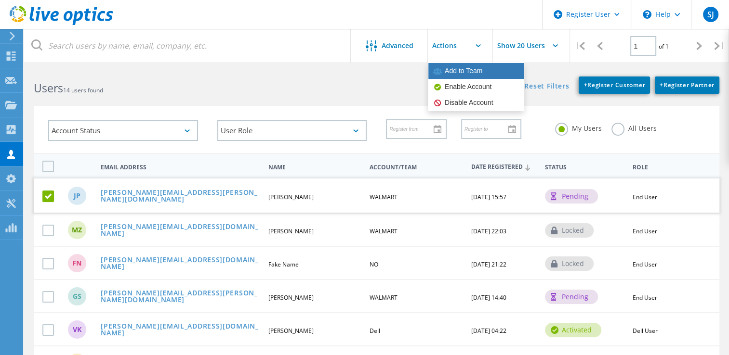
click at [464, 76] on div "Add to Team" at bounding box center [475, 71] width 95 height 16
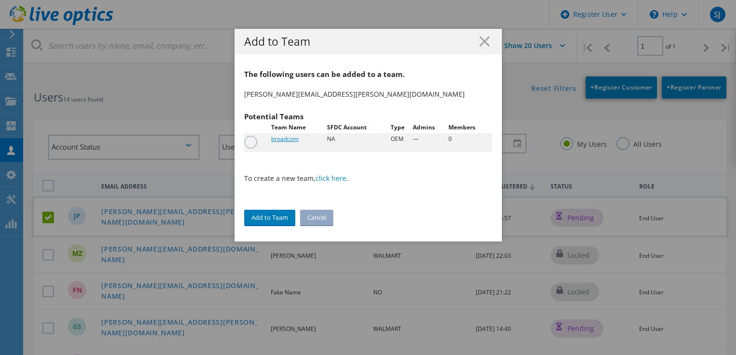
click at [280, 143] on link "broadcom" at bounding box center [299, 139] width 56 height 12
click at [421, 182] on p "To create a new team, click here ." at bounding box center [368, 174] width 248 height 20
click at [245, 139] on label at bounding box center [252, 137] width 17 height 2
click at [0, 0] on input "radio" at bounding box center [0, 0] width 0 height 0
click at [245, 139] on label at bounding box center [252, 137] width 17 height 2
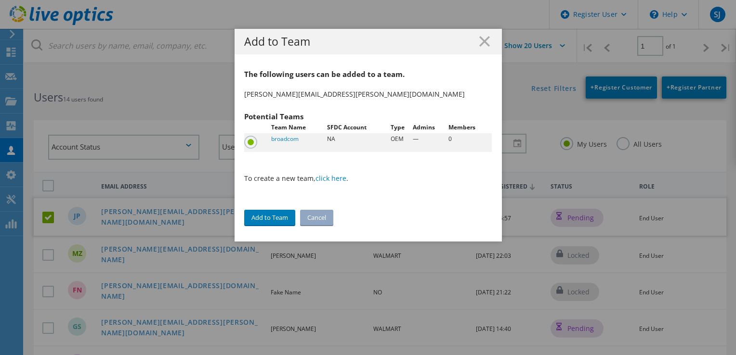
click at [0, 0] on input "radio" at bounding box center [0, 0] width 0 height 0
click at [480, 42] on line at bounding box center [485, 42] width 10 height 10
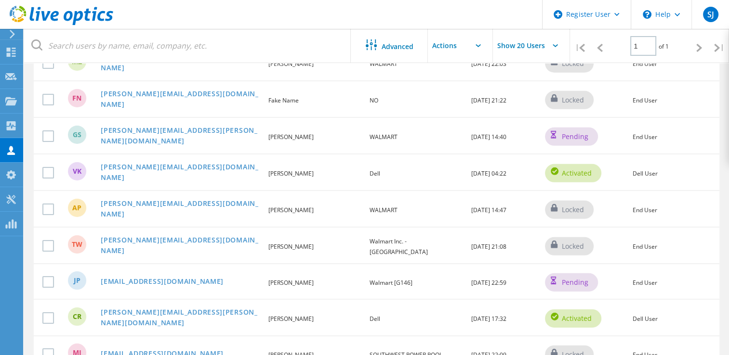
scroll to position [0, 0]
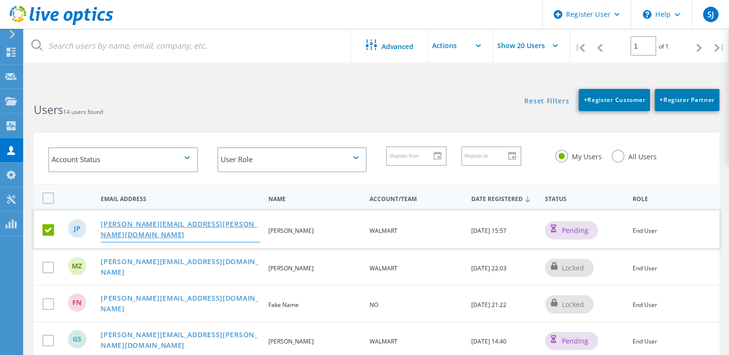
click at [196, 230] on link "josh.phinney@broadcom.com" at bounding box center [180, 230] width 159 height 23
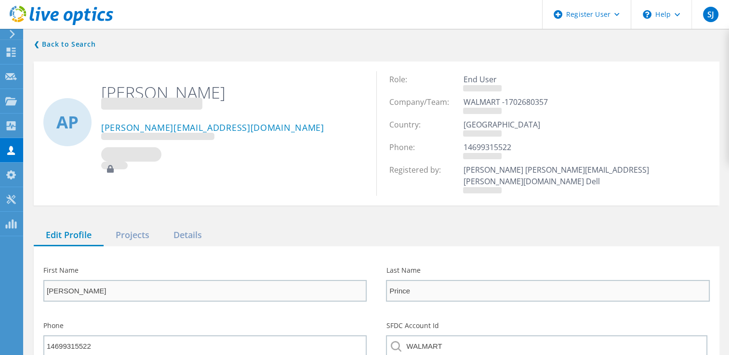
type input "Josh"
type input "Phinney"
type input "4798712930"
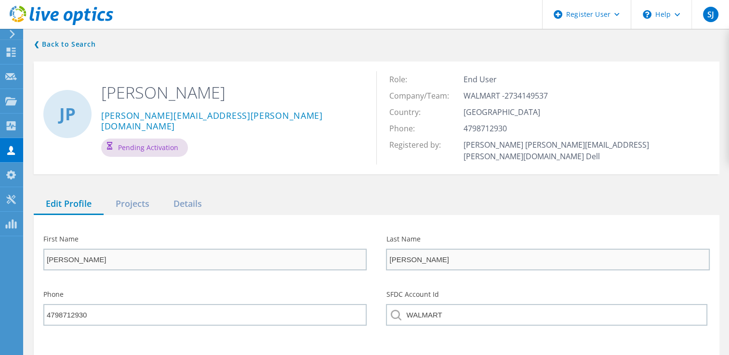
click at [150, 139] on div "Pending Activation" at bounding box center [144, 148] width 87 height 18
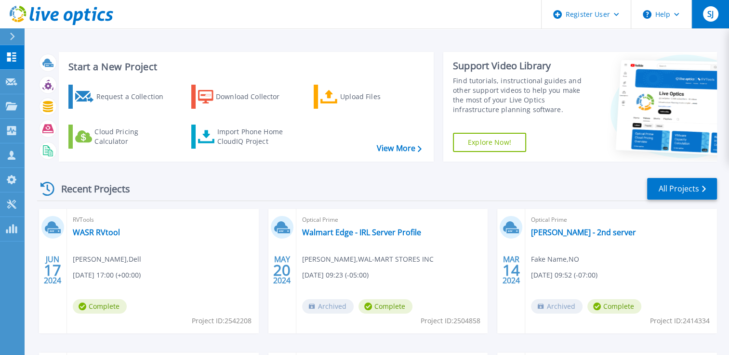
click at [709, 16] on span "SJ" at bounding box center [710, 14] width 6 height 8
